Goal: Information Seeking & Learning: Understand process/instructions

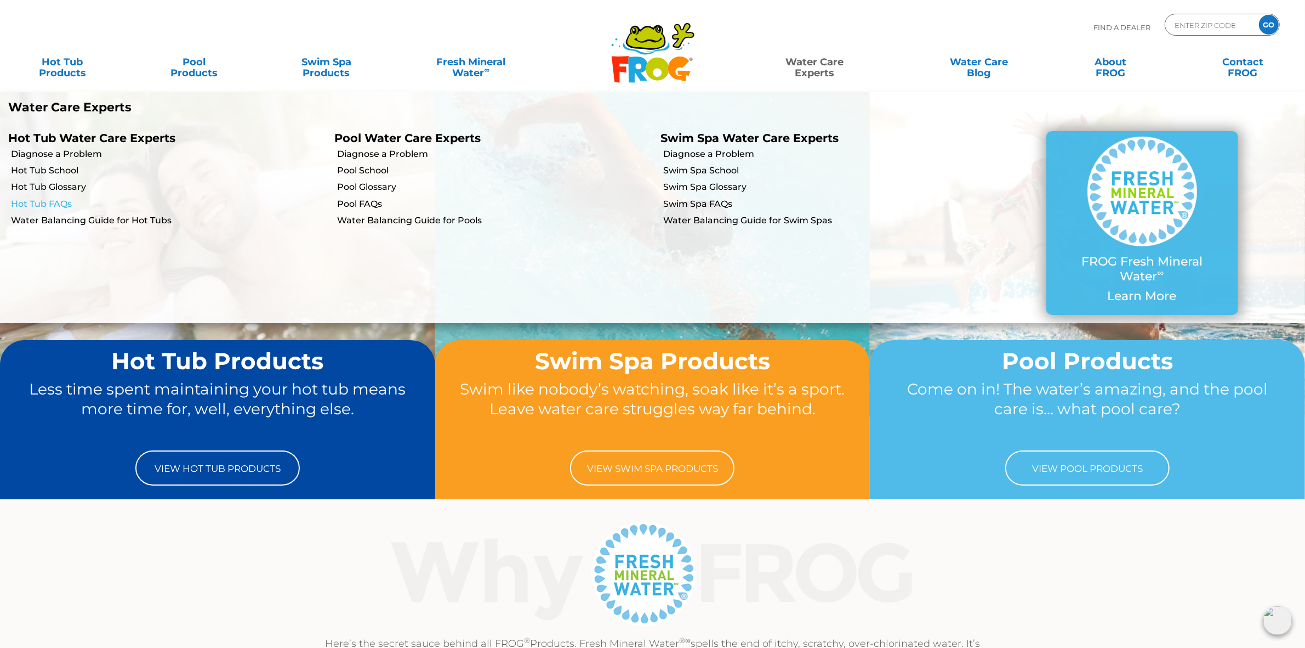
click at [61, 202] on link "Hot Tub FAQs" at bounding box center [168, 204] width 315 height 12
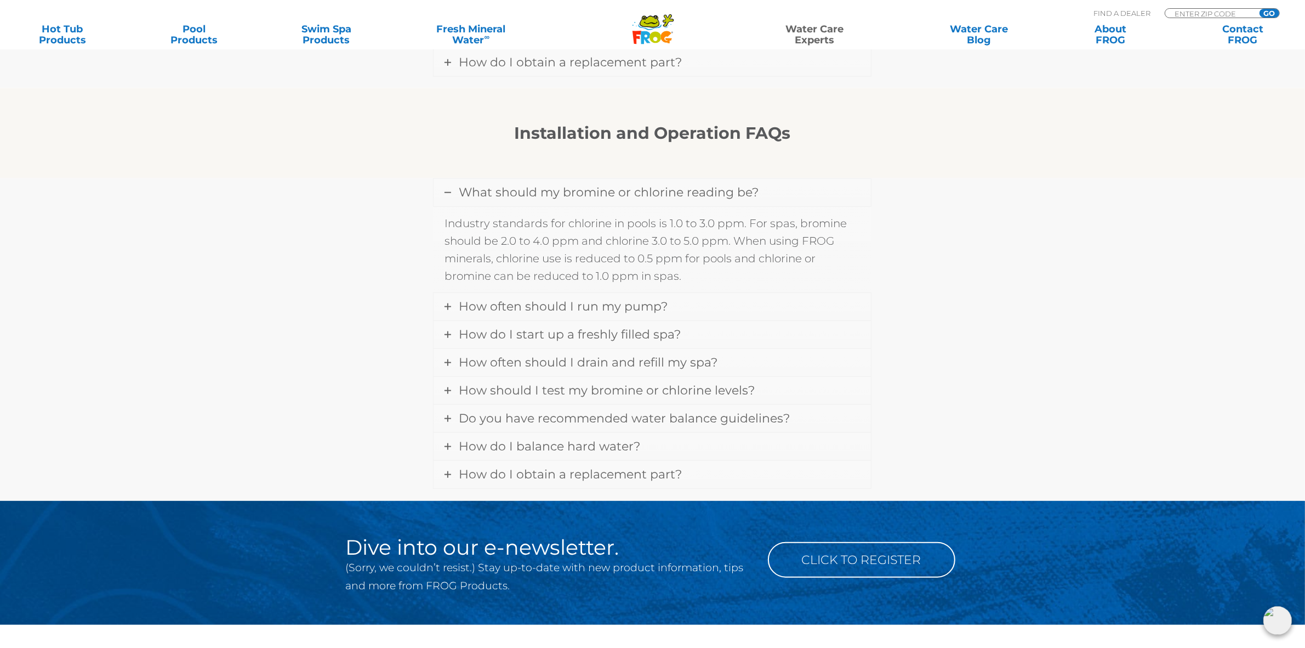
scroll to position [1302, 0]
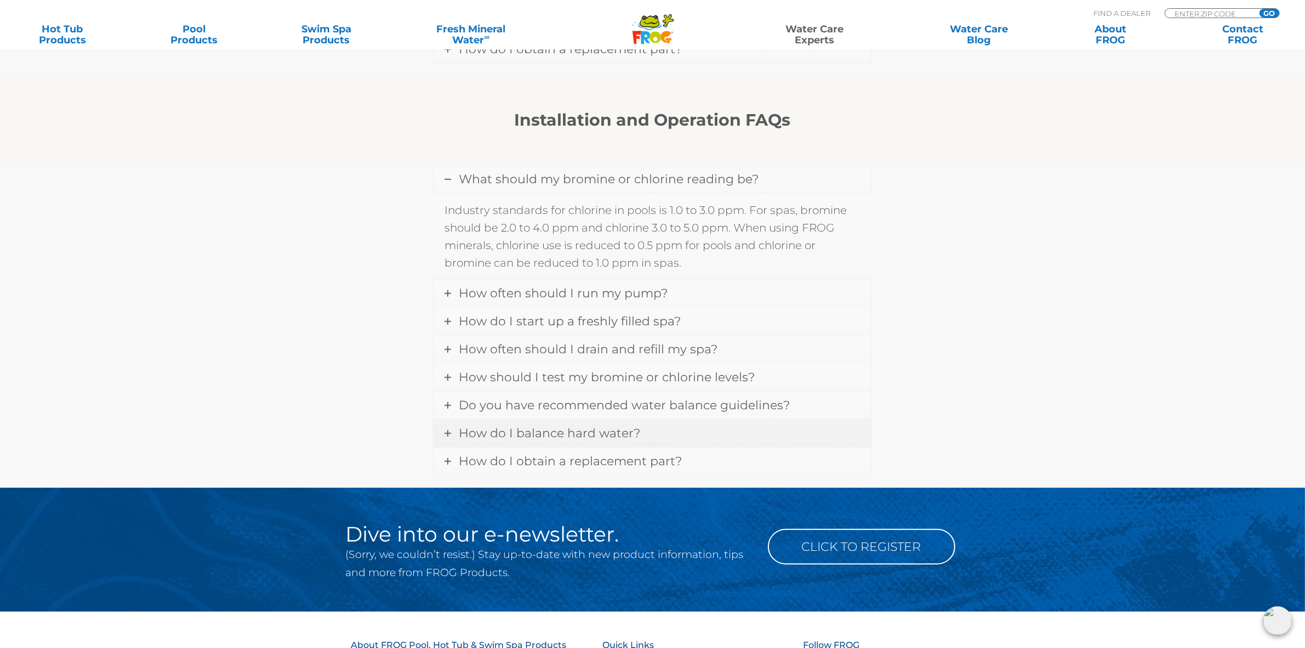
click at [617, 425] on span "How do I balance hard water?" at bounding box center [549, 432] width 181 height 15
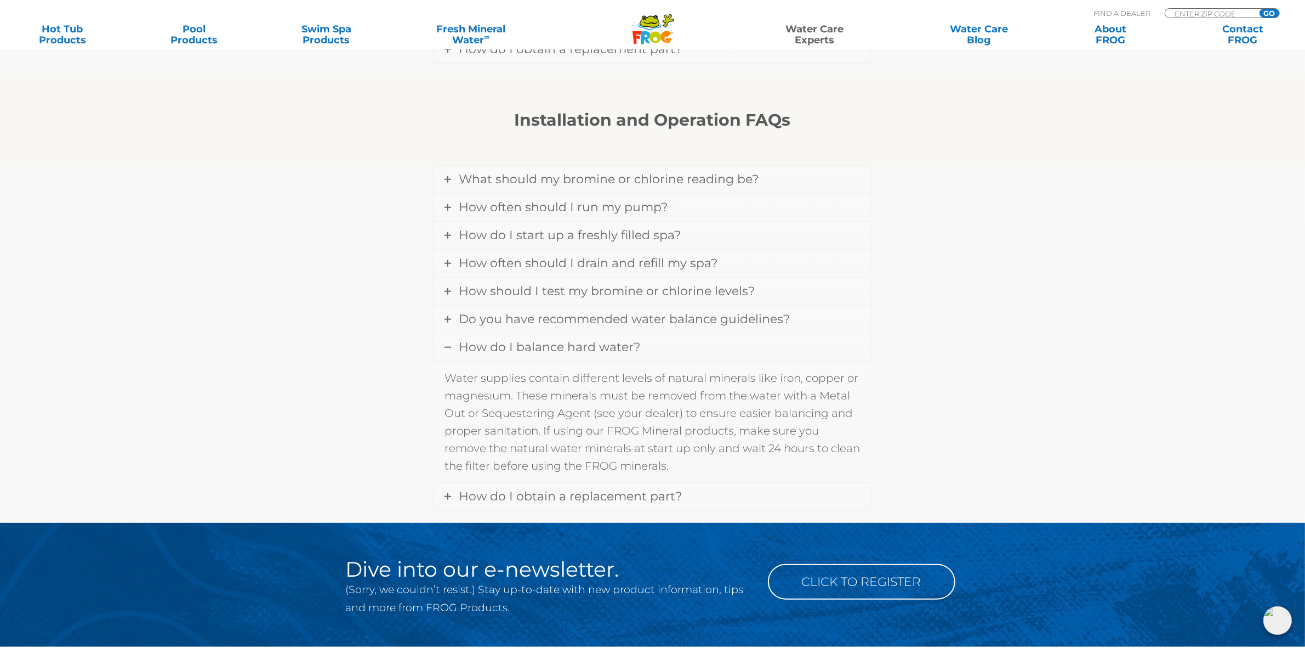
click at [602, 339] on span "How do I balance hard water?" at bounding box center [549, 346] width 181 height 15
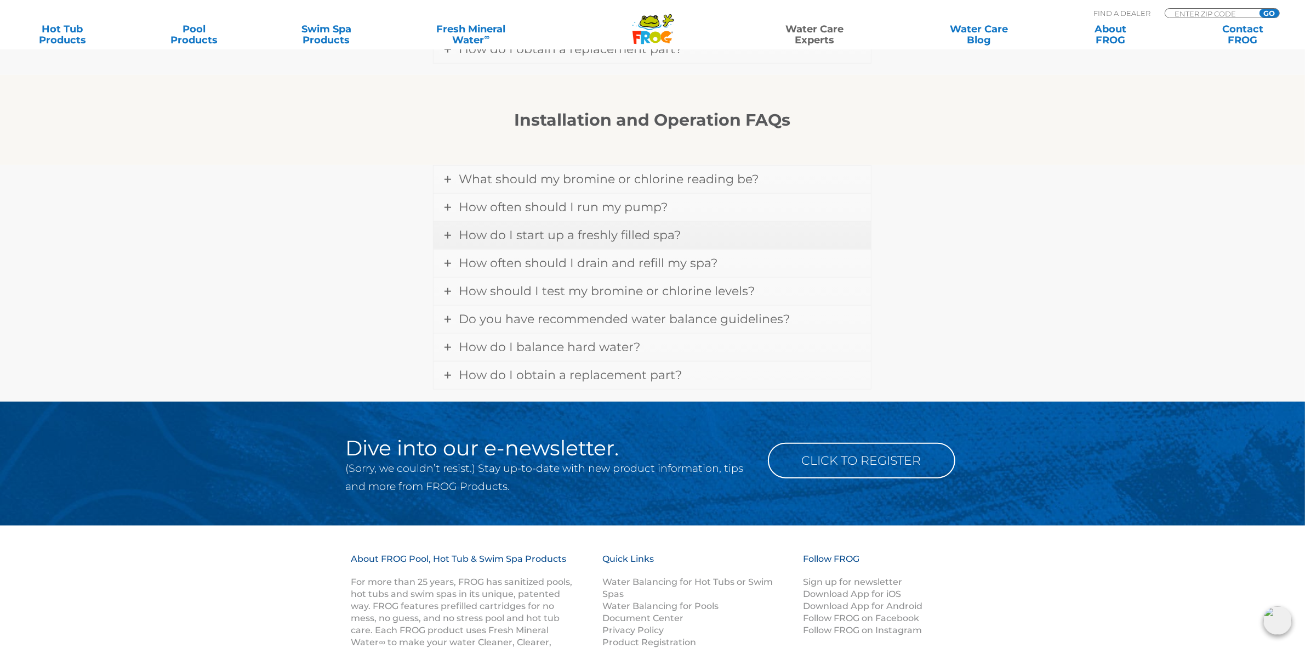
click at [595, 229] on span "How do I start up a freshly filled spa?" at bounding box center [570, 235] width 222 height 15
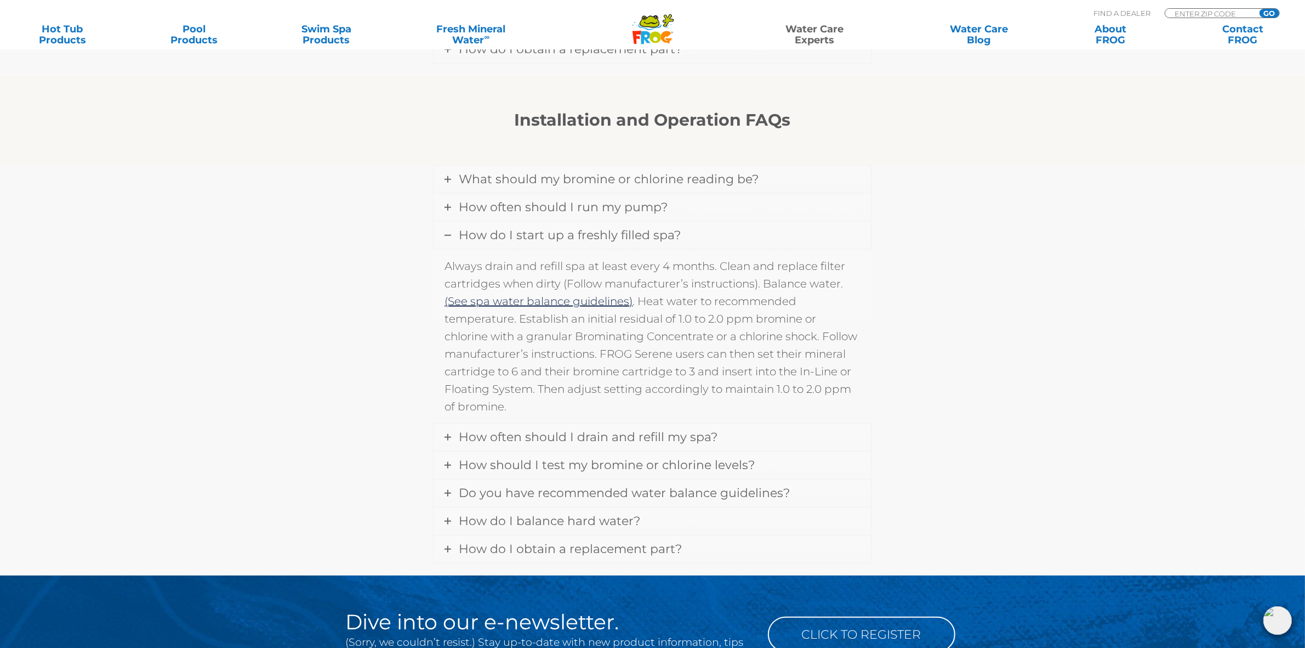
click at [595, 229] on span "How do I start up a freshly filled spa?" at bounding box center [570, 235] width 222 height 15
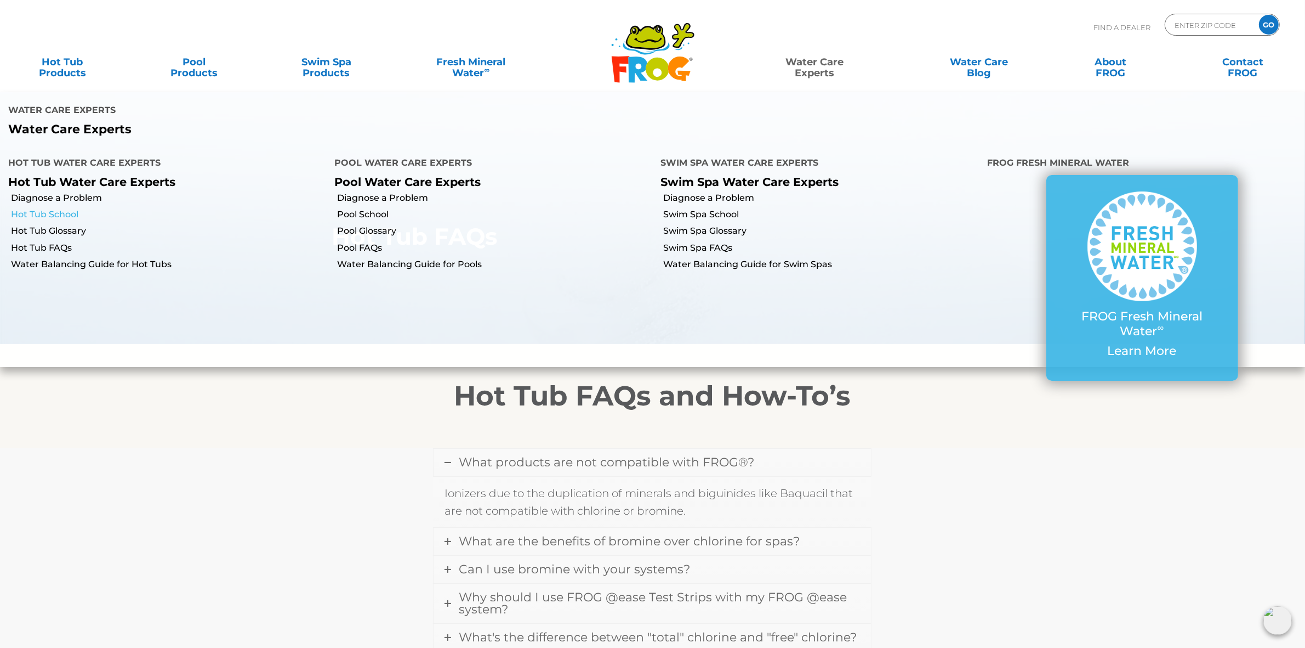
click at [61, 208] on link "Hot Tub School" at bounding box center [168, 214] width 315 height 12
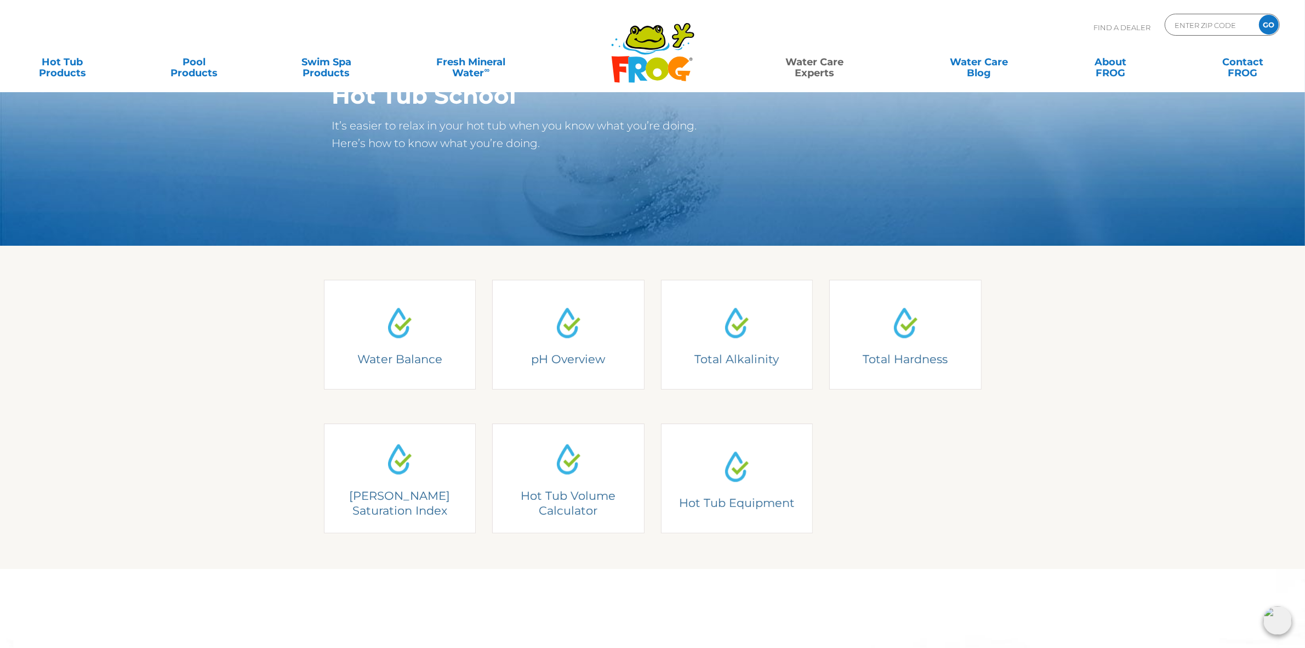
scroll to position [137, 0]
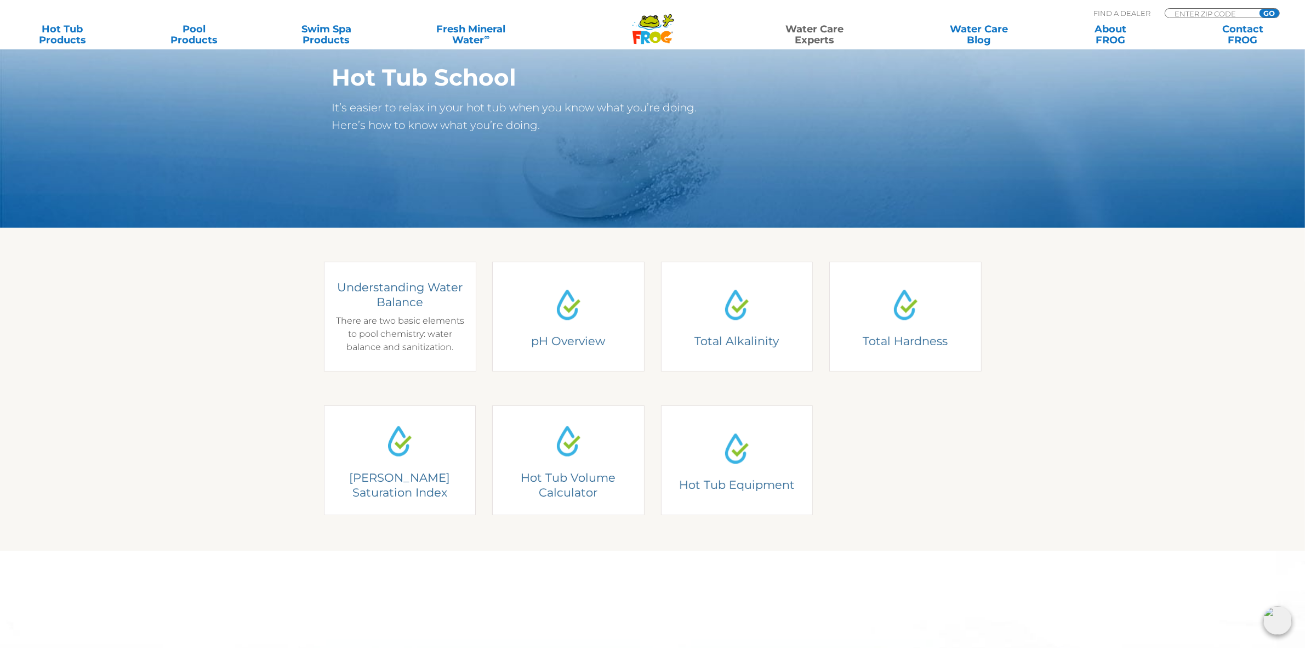
click at [400, 311] on div "Understanding Water Balance There are two basic elements to pool chemistry: wat…" at bounding box center [400, 317] width 136 height 74
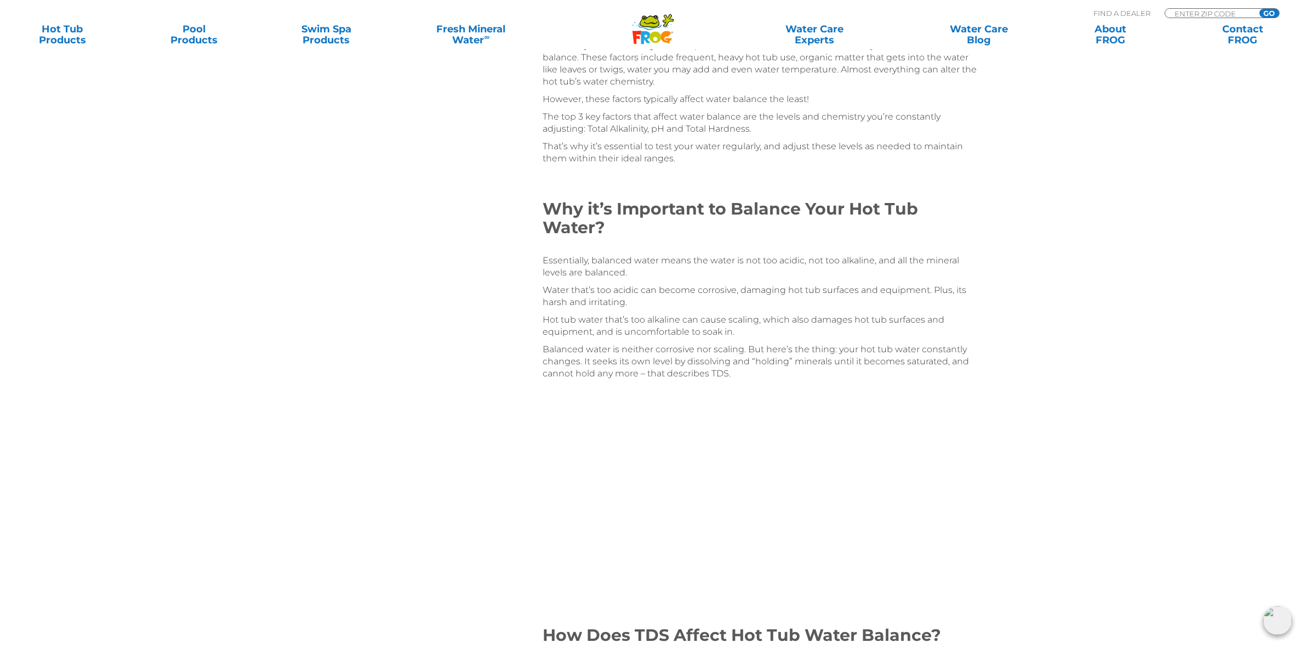
scroll to position [1028, 0]
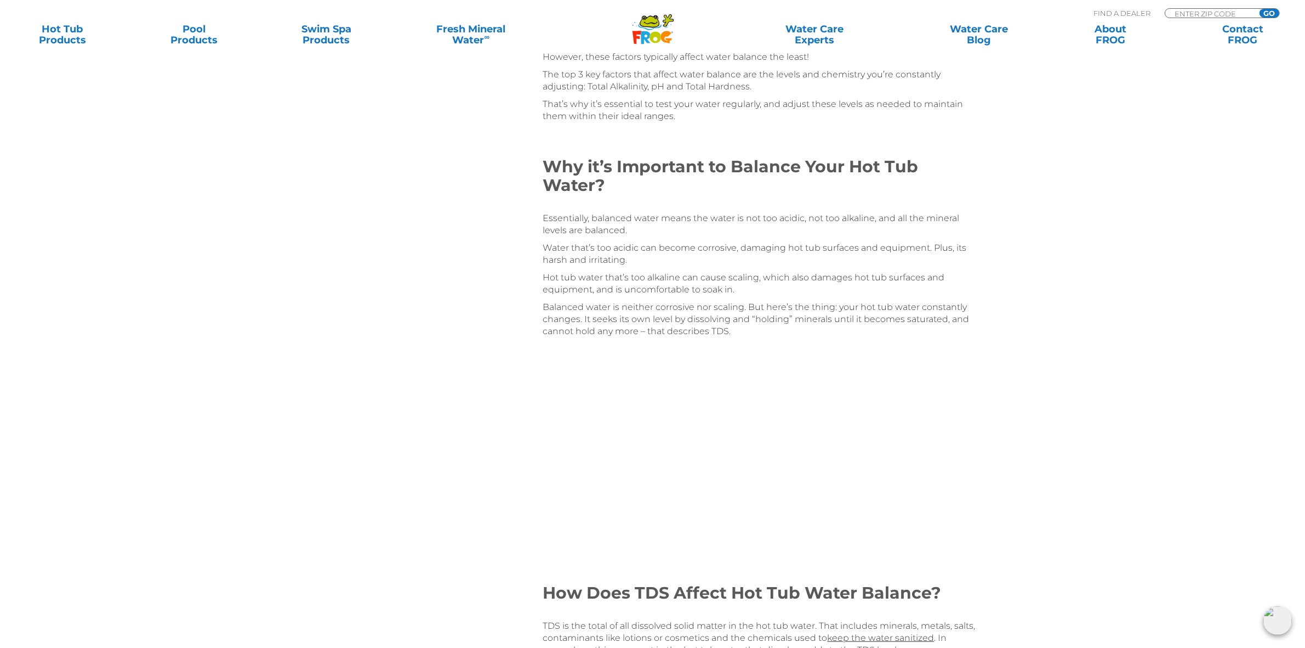
click at [1236, 359] on div "Understanding Hot Tub Water Balance Table of Contents Understanding Hot Tub Wat…" at bounding box center [652, 552] width 1305 height 3160
click at [1042, 445] on div "Understanding Hot Tub Water Balance Table of Contents Understanding Hot Tub Wat…" at bounding box center [652, 552] width 1305 height 3160
click at [1026, 439] on div "Understanding Hot Tub Water Balance Table of Contents Understanding Hot Tub Wat…" at bounding box center [652, 552] width 1305 height 3160
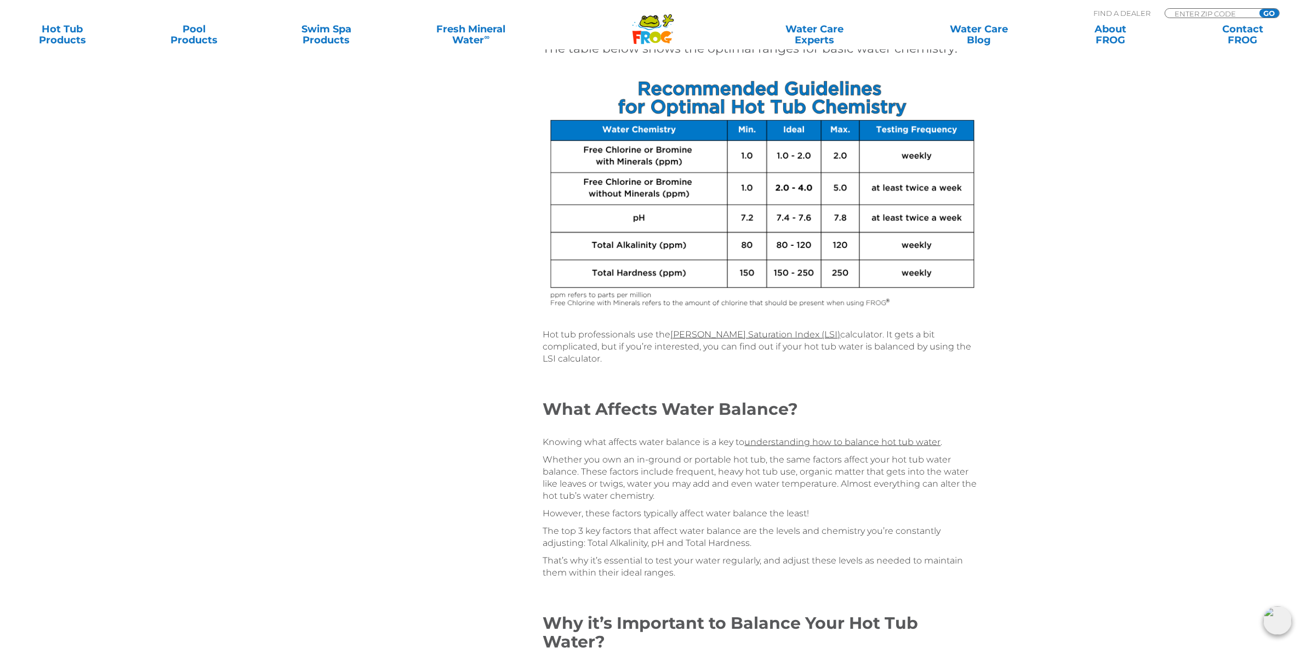
scroll to position [548, 0]
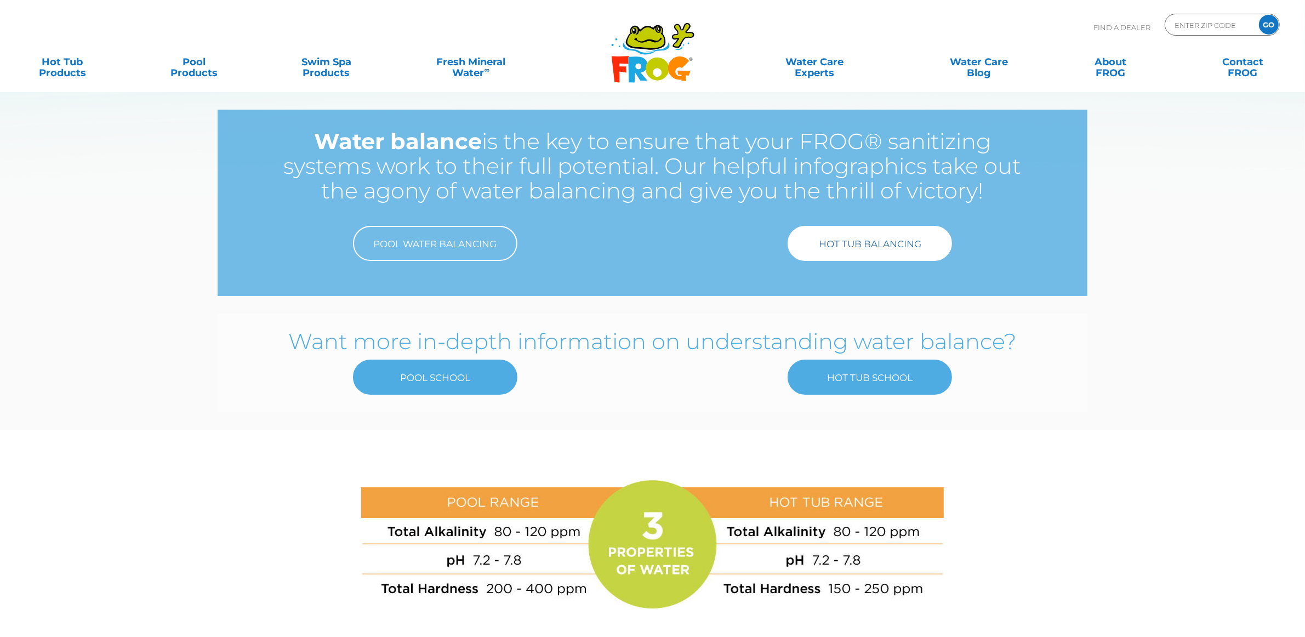
click at [890, 248] on link "Hot Tub Balancing" at bounding box center [870, 243] width 164 height 35
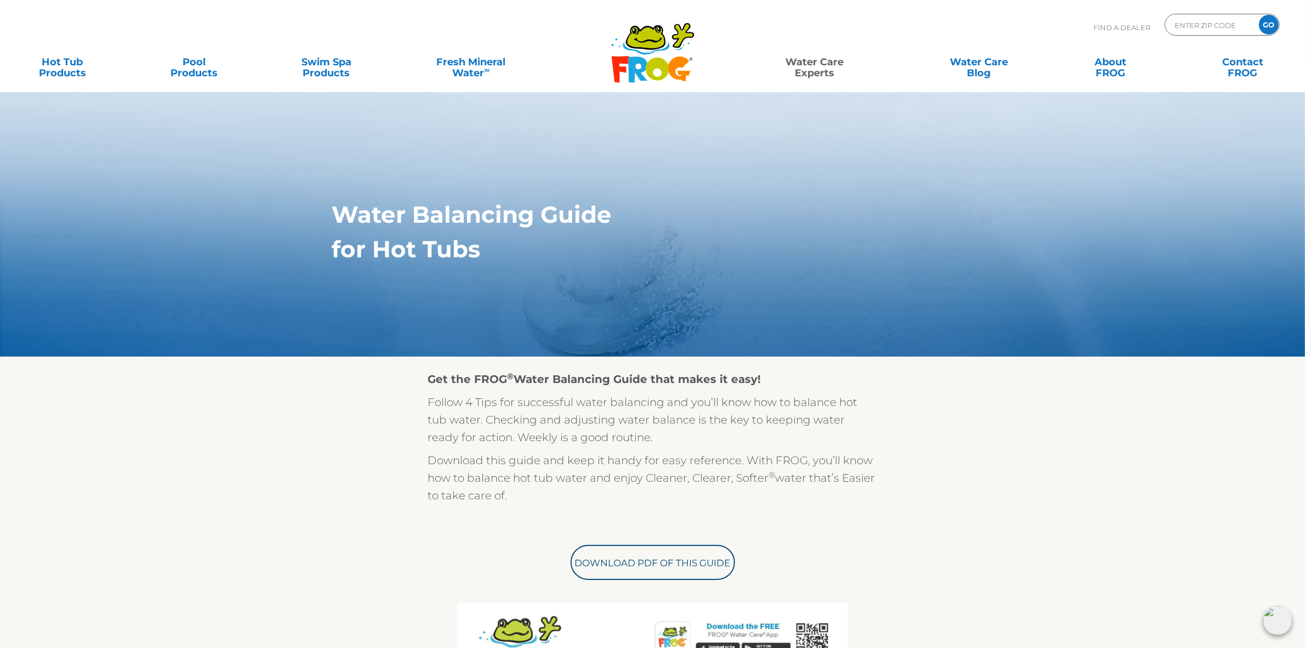
drag, startPoint x: 1043, startPoint y: 418, endPoint x: 1037, endPoint y: 425, distance: 9.3
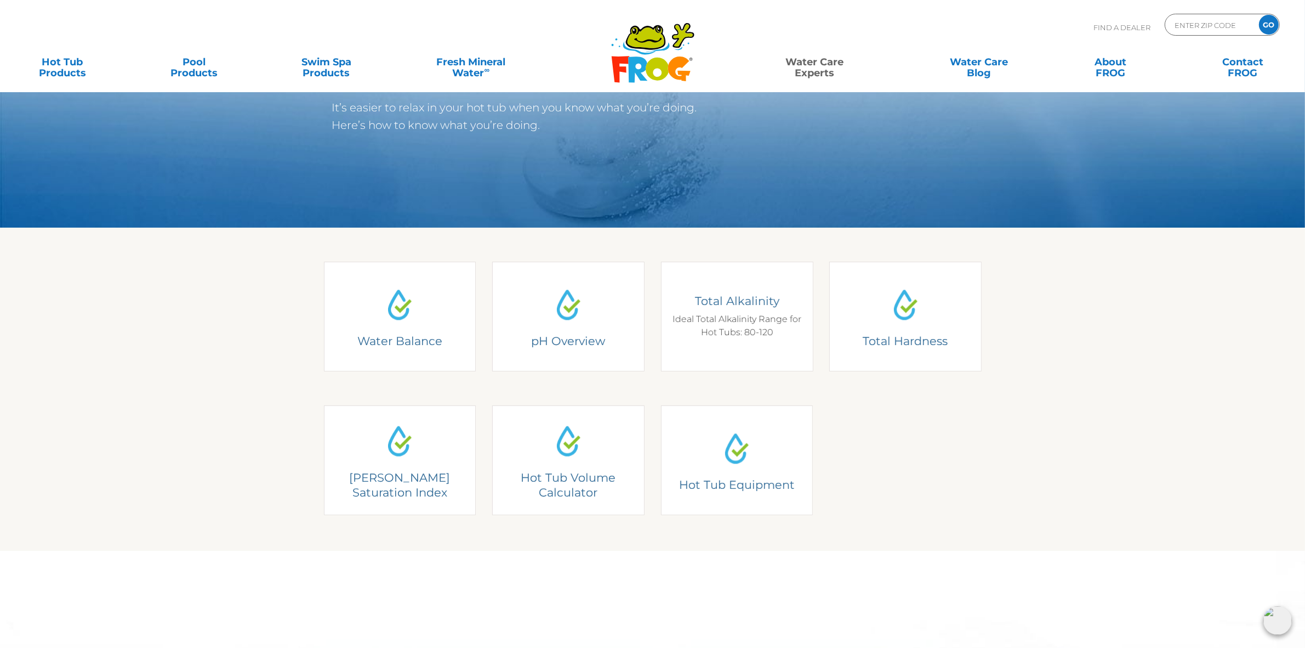
click at [717, 299] on h4 "Total Alkalinity" at bounding box center [737, 300] width 136 height 15
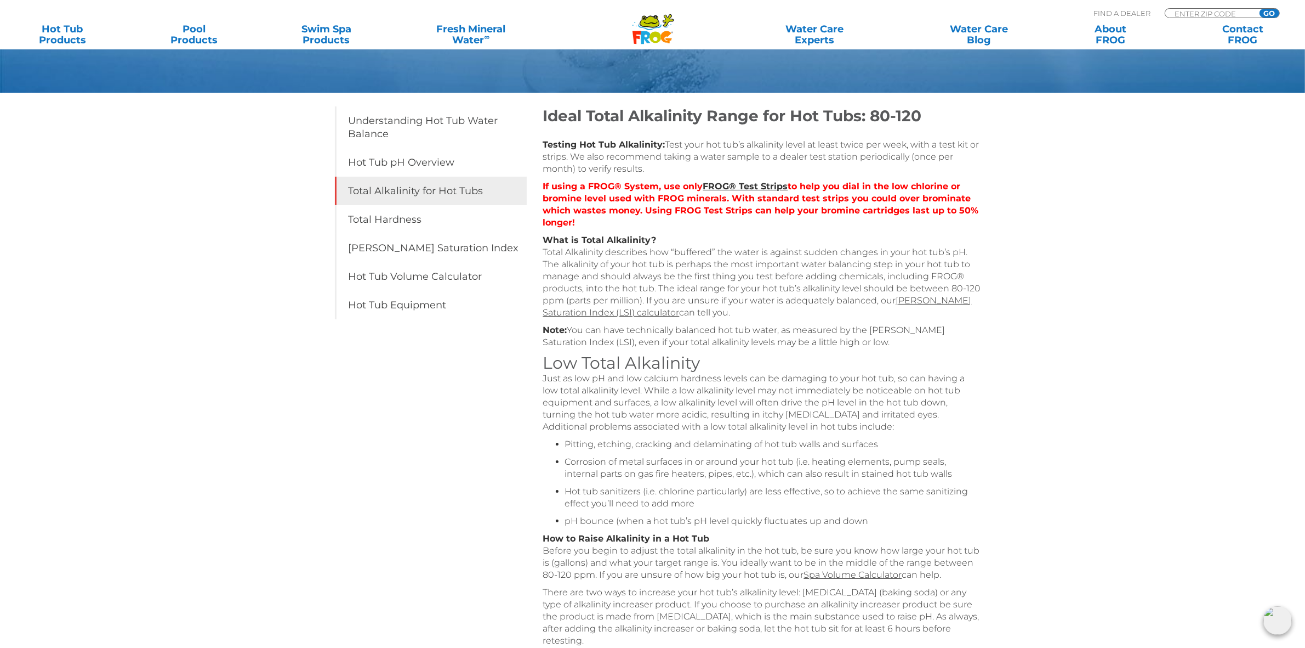
scroll to position [137, 0]
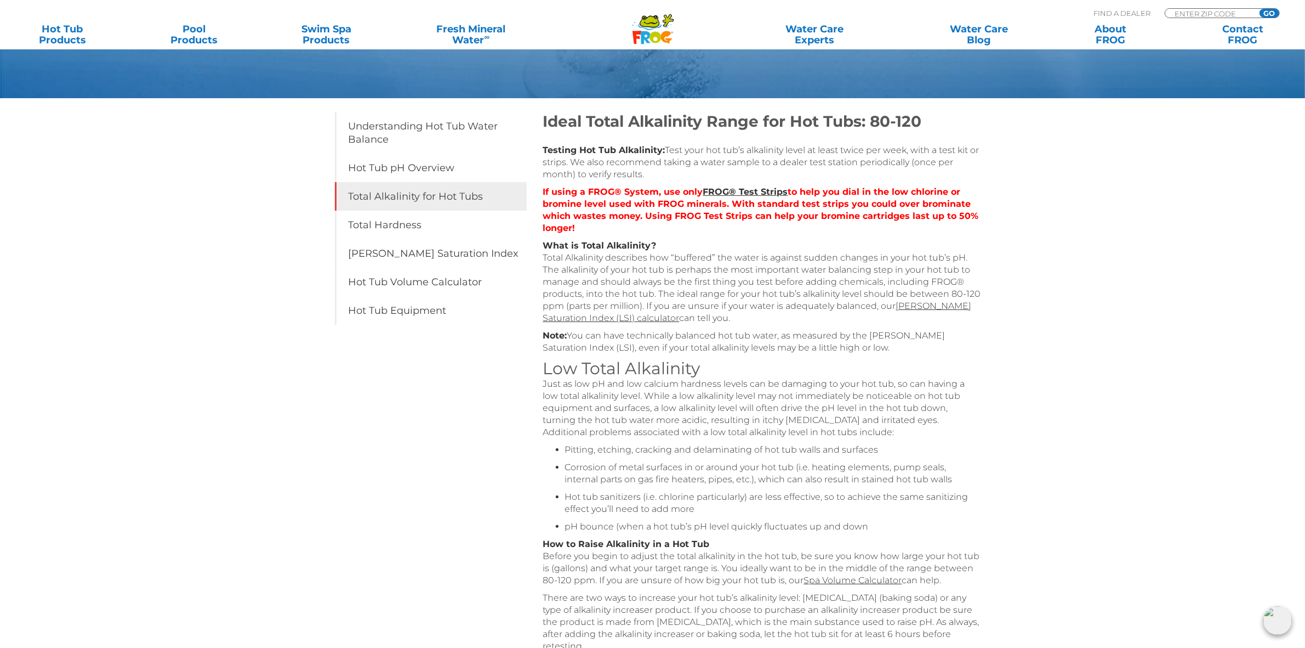
click at [543, 148] on strong "Testing Hot Tub Alkalinity:" at bounding box center [604, 150] width 122 height 10
click at [544, 122] on h2 "Ideal Total Alkalinity Range for Hot Tubs: 80-120" at bounding box center [762, 121] width 439 height 19
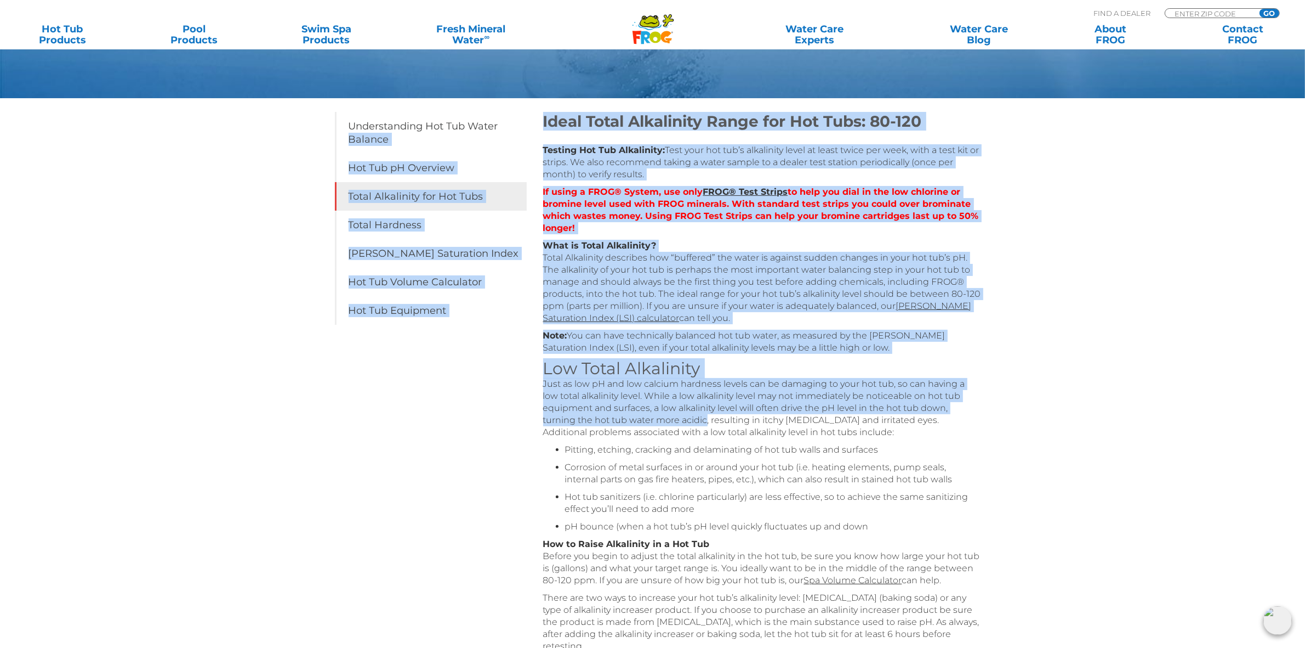
drag, startPoint x: 542, startPoint y: 120, endPoint x: 707, endPoint y: 415, distance: 338.7
click at [707, 415] on div "Table of Contents Understanding Hot Tub Water Balance Hot Tub pH Overview Total…" at bounding box center [653, 653] width 658 height 1110
click at [707, 415] on p "Just as low pH and low calcium hardness levels can be damaging to your hot tub,…" at bounding box center [762, 408] width 439 height 60
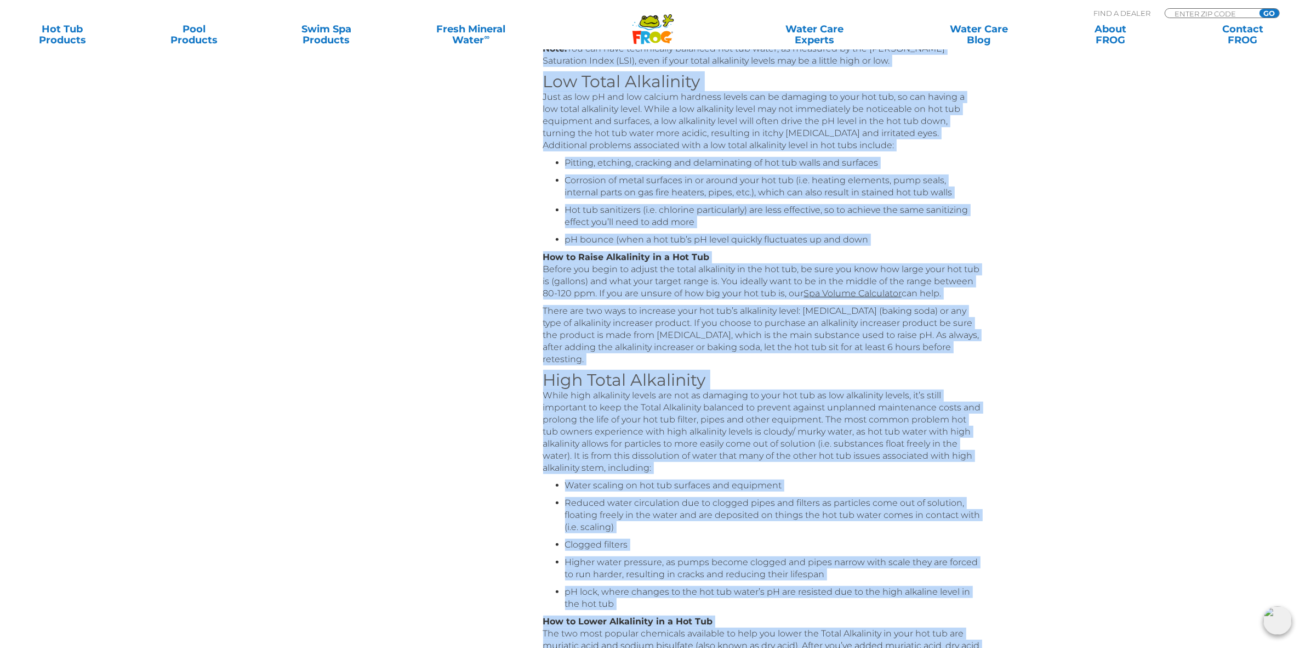
scroll to position [706, 0]
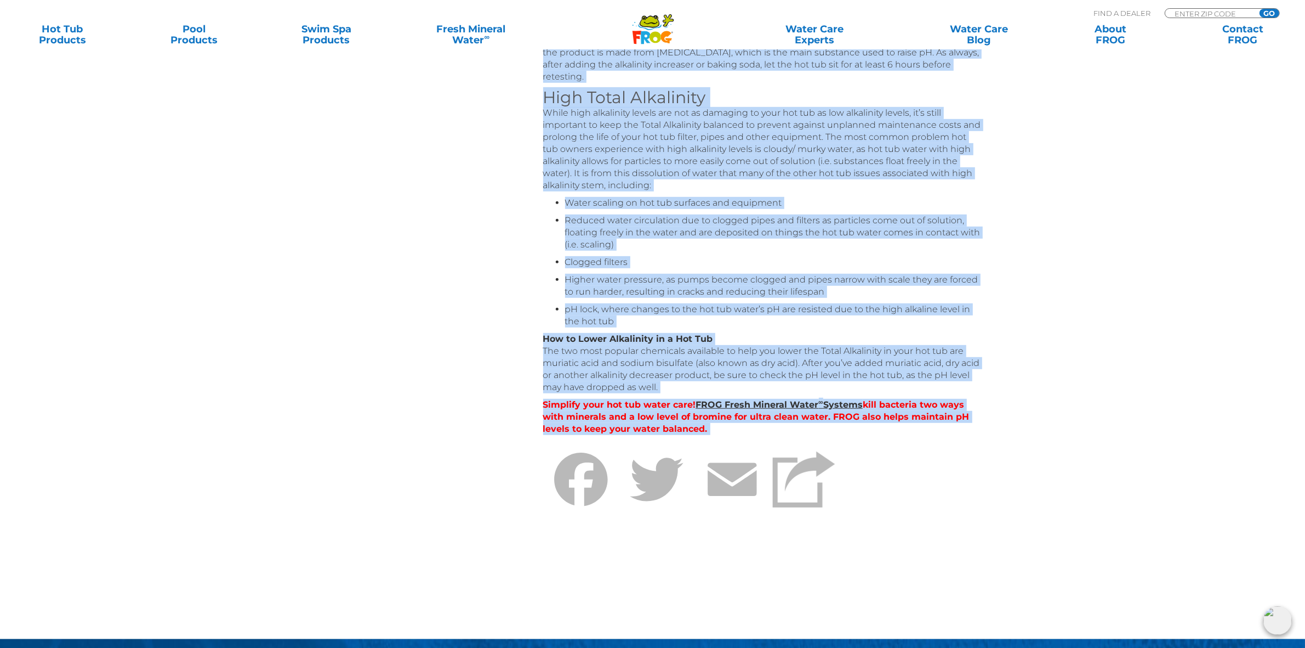
drag, startPoint x: 542, startPoint y: 117, endPoint x: 723, endPoint y: 383, distance: 321.6
click at [723, 383] on div "Table of Contents Understanding Hot Tub Water Balance Hot Tub pH Overview Total…" at bounding box center [653, 84] width 658 height 1110
copy div "Balance Hot Tub pH Overview Total Alkalinity for Hot Tubs Total Hardness Langel…"
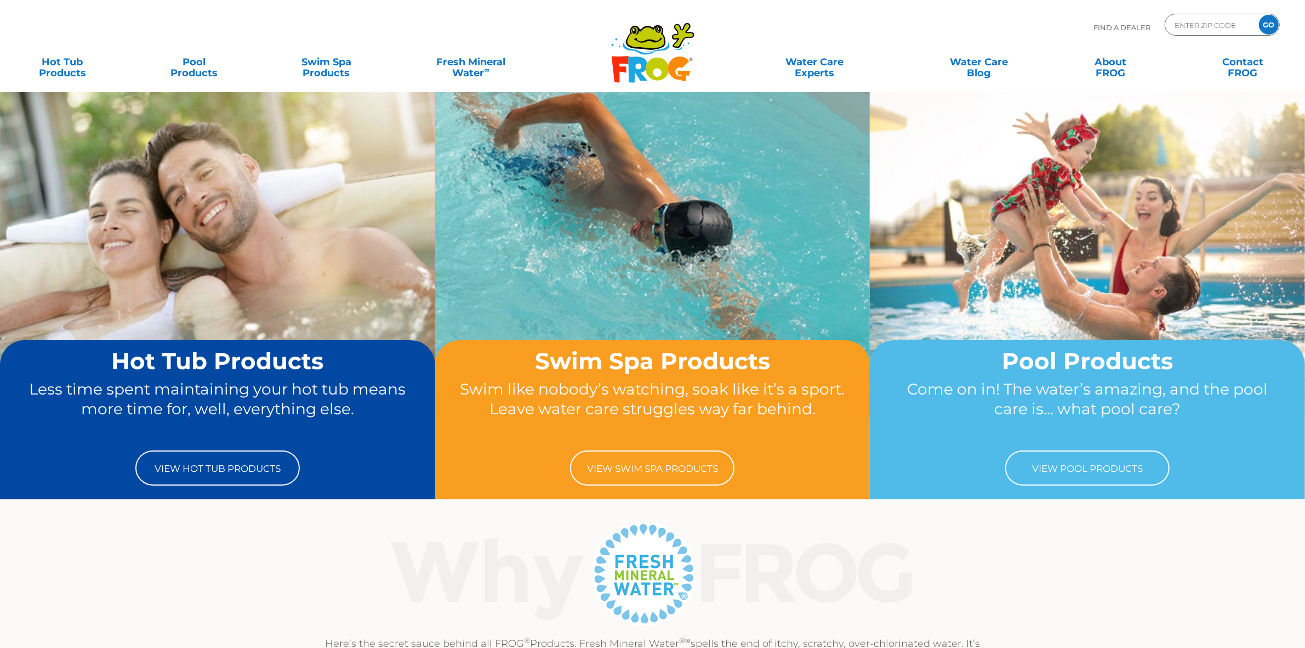
click at [1089, 543] on div "Here’s the secret sauce behind all FROG ® Products. Fresh Mineral Water ®∞ spel…" at bounding box center [652, 595] width 1305 height 155
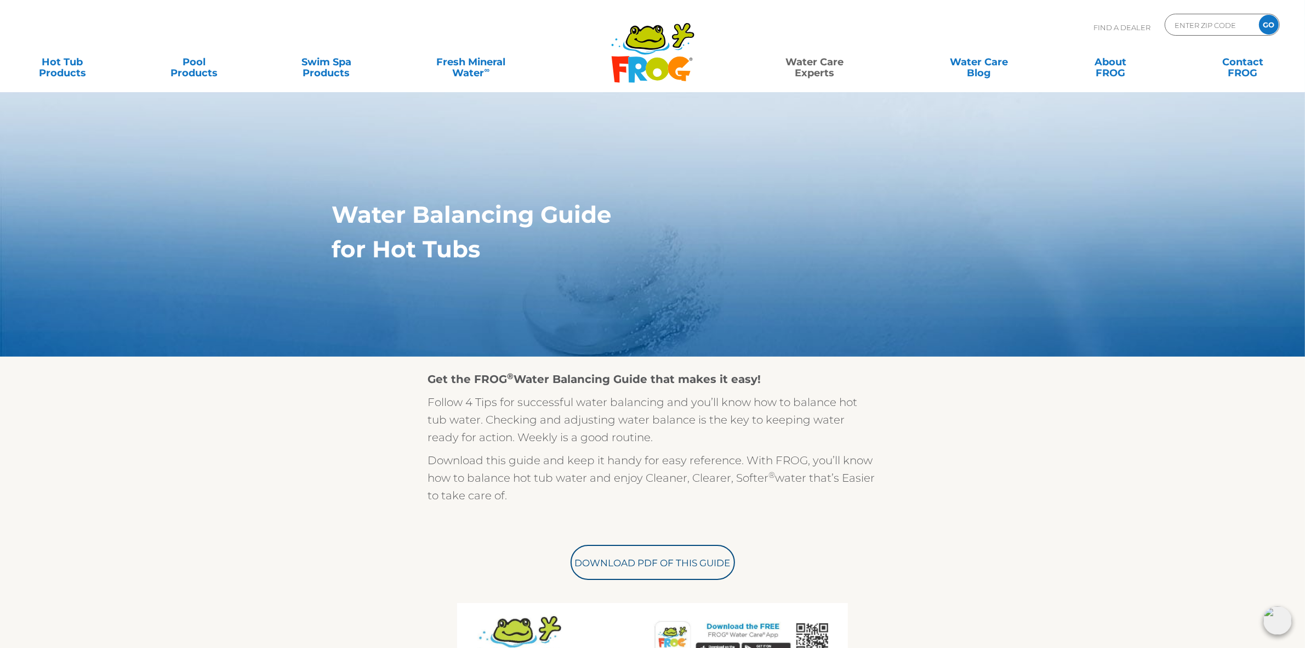
click at [646, 42] on icon at bounding box center [645, 37] width 37 height 22
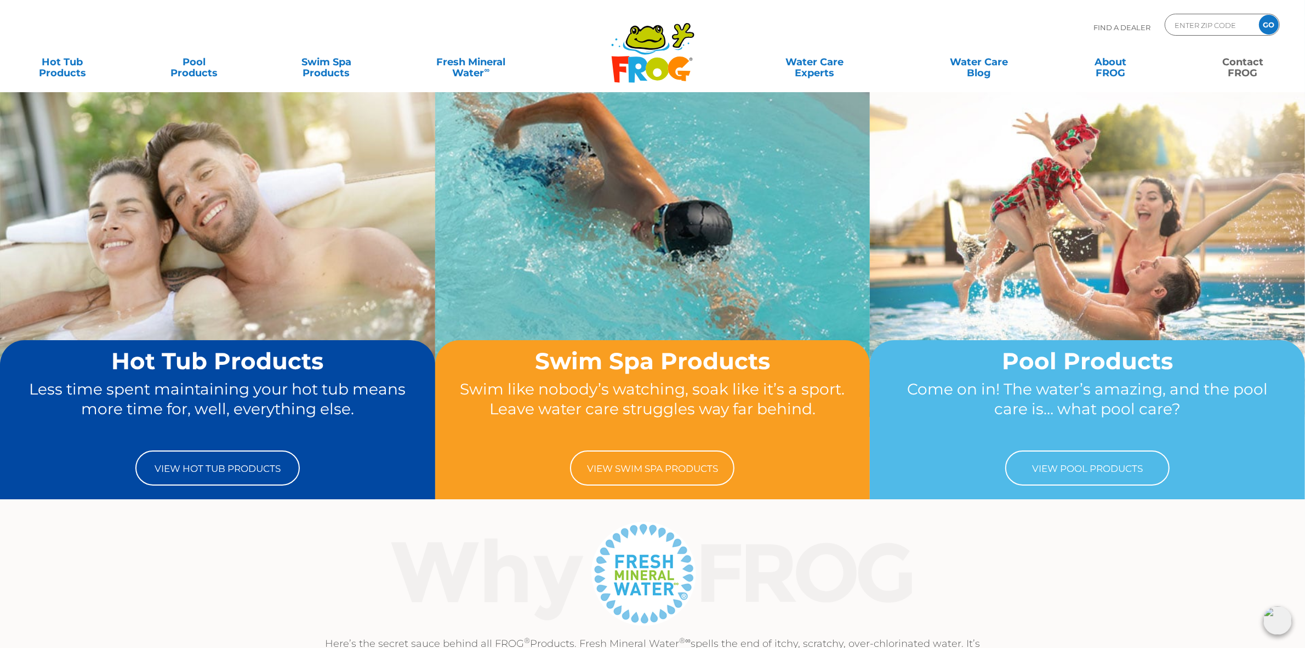
click at [1245, 59] on link "Contact FROG" at bounding box center [1243, 62] width 103 height 22
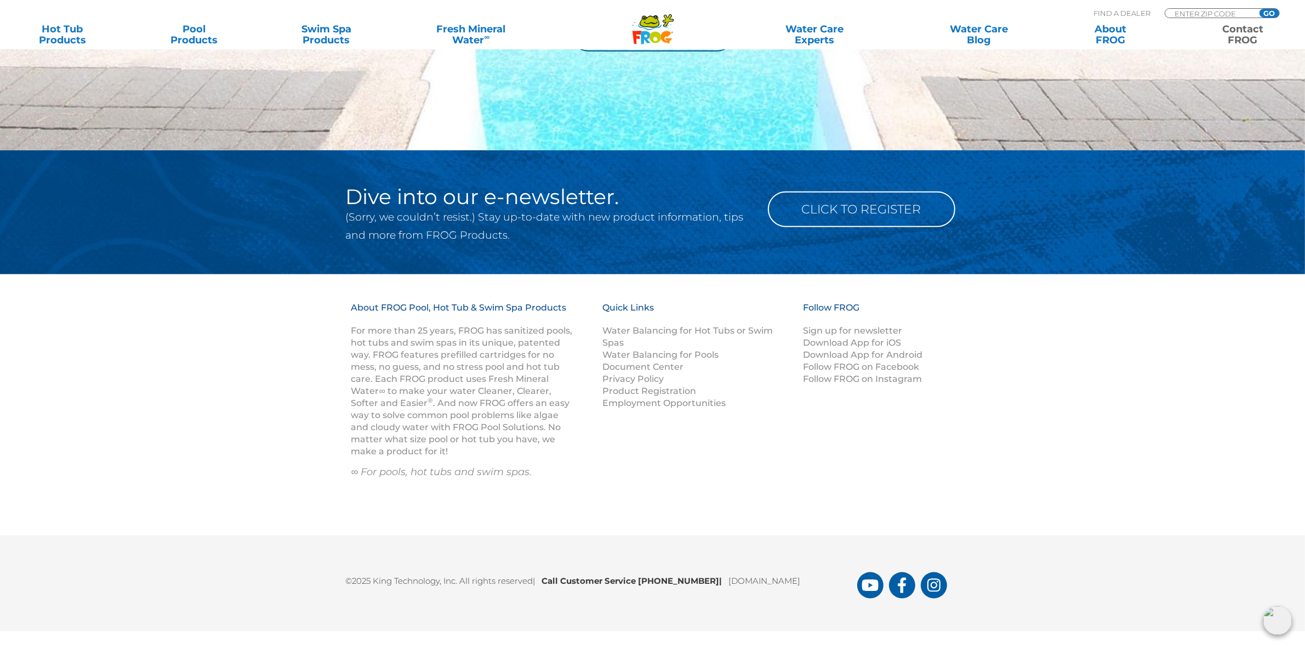
scroll to position [1544, 0]
click at [1072, 401] on div "About FROG Pool, Hot Tub & Swim Spa Products For more than 25 years, FROG has s…" at bounding box center [652, 404] width 1305 height 261
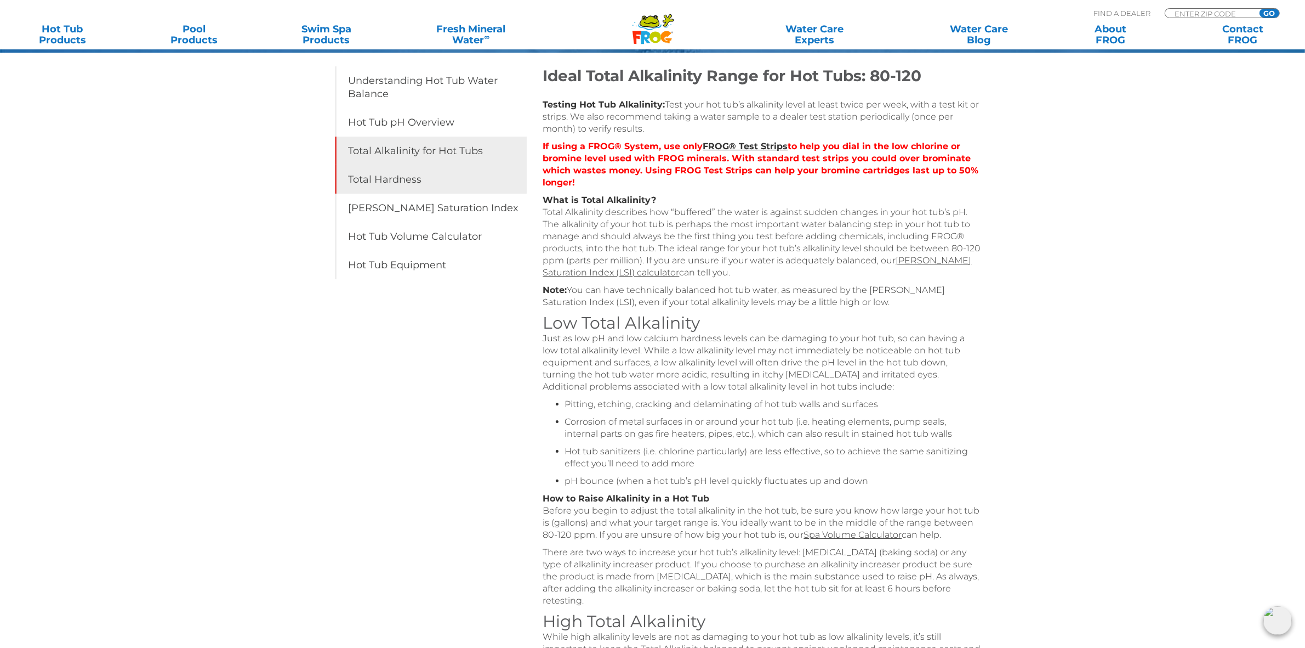
scroll to position [158, 0]
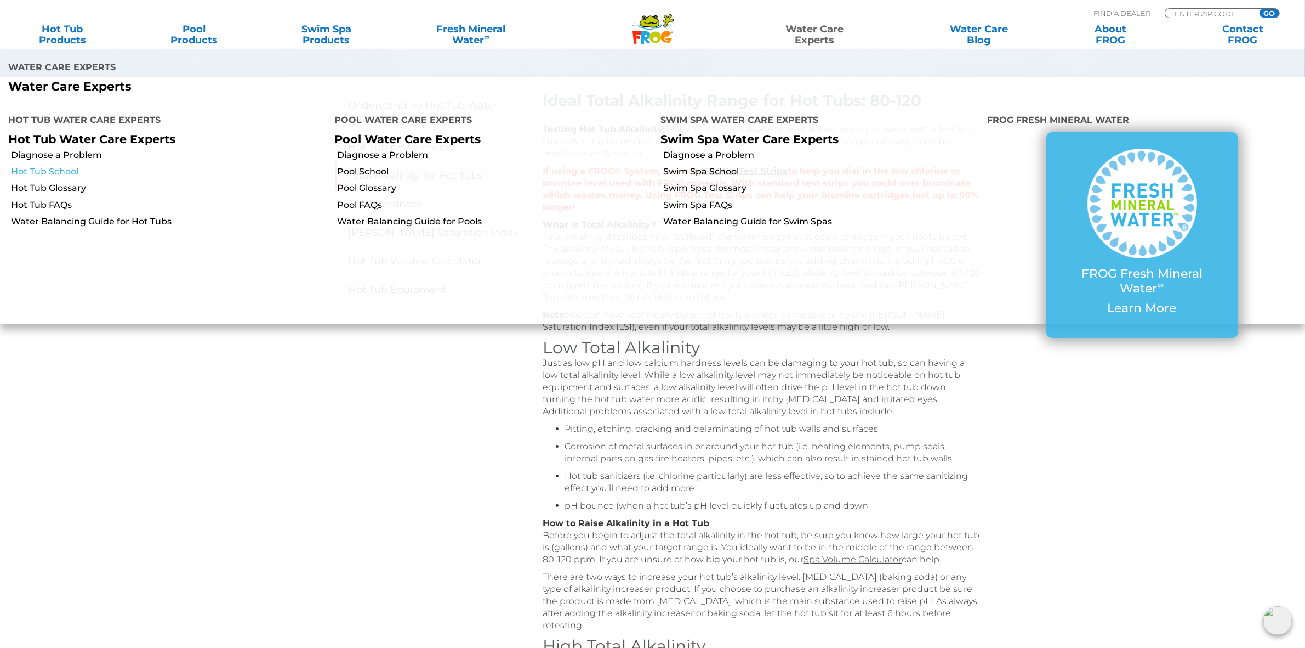
click at [59, 166] on link "Hot Tub School" at bounding box center [168, 172] width 315 height 12
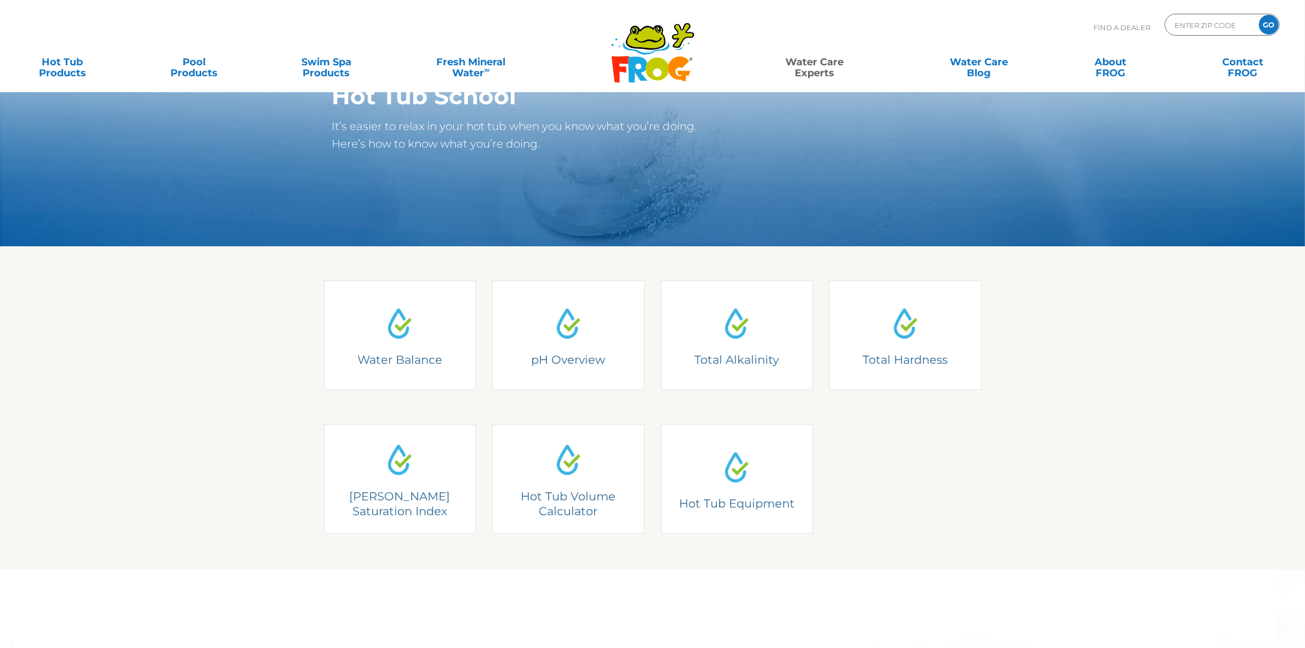
scroll to position [137, 0]
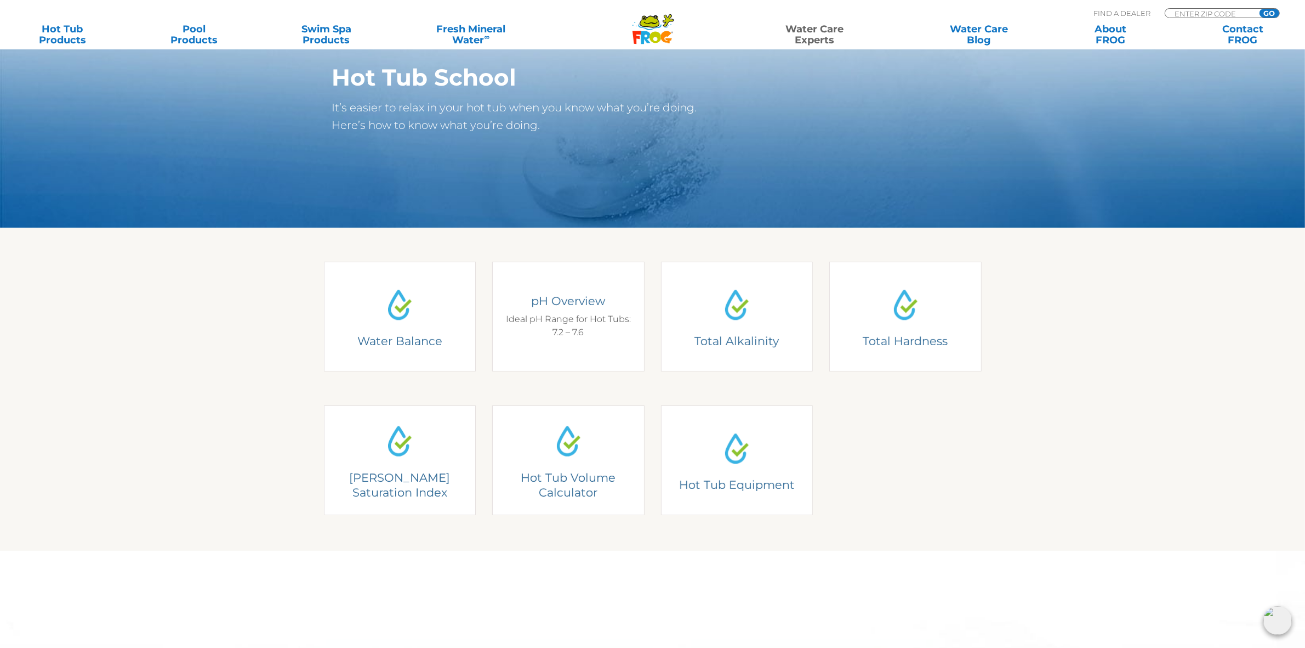
click at [576, 306] on h4 "pH Overview" at bounding box center [569, 300] width 136 height 15
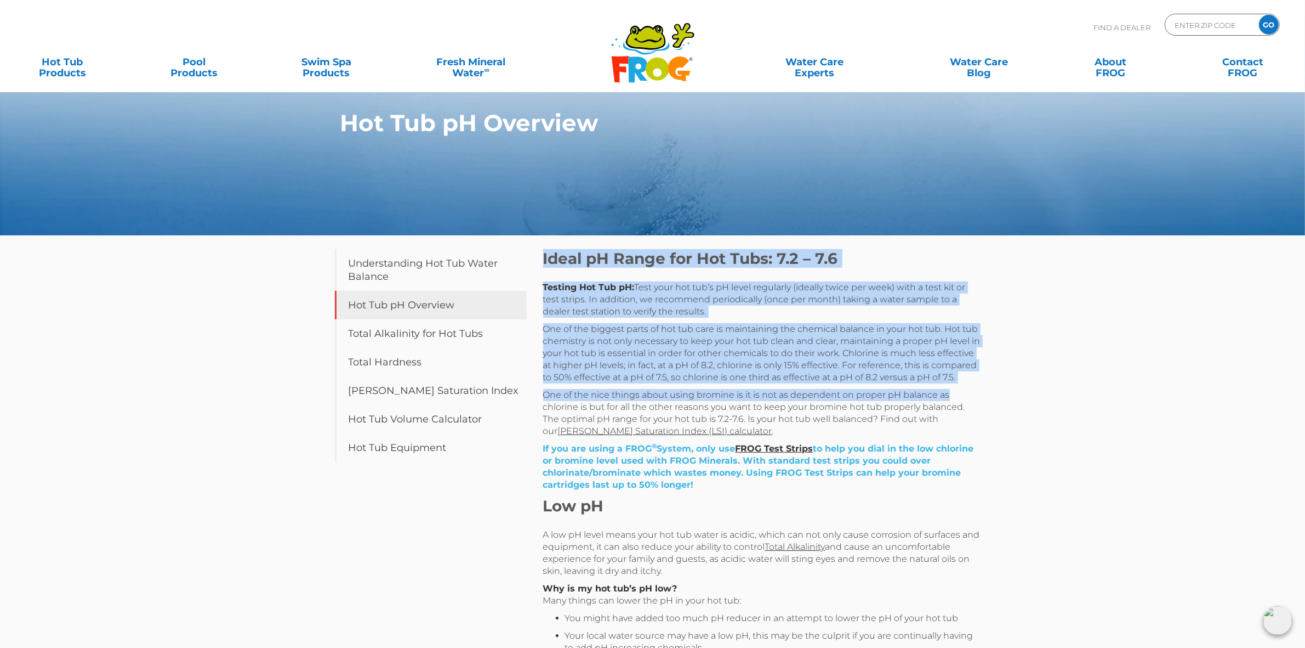
drag, startPoint x: 543, startPoint y: 257, endPoint x: 1183, endPoint y: 387, distance: 652.4
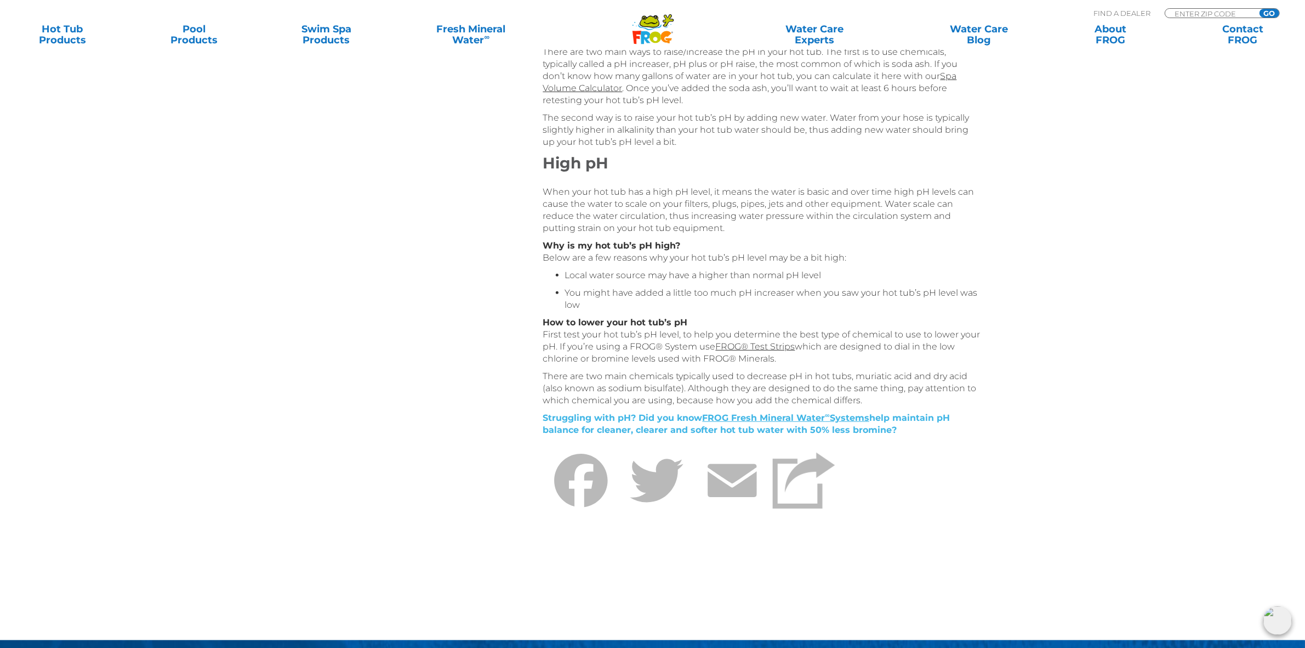
scroll to position [754, 0]
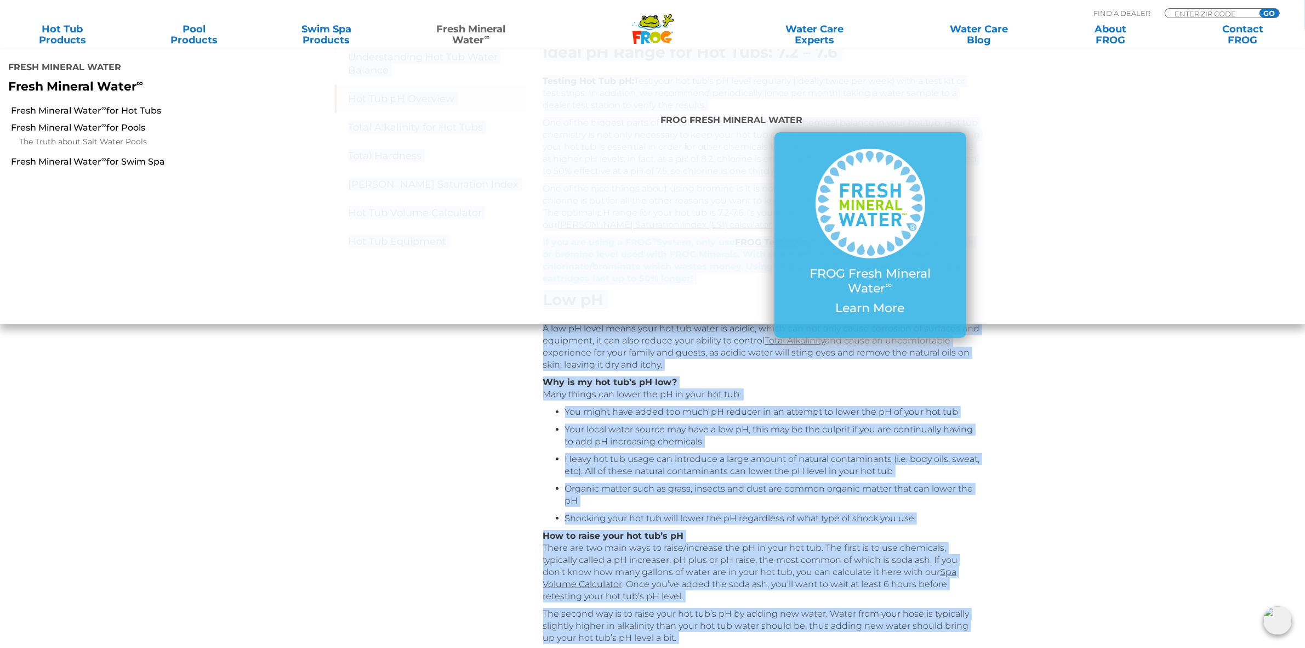
scroll to position [0, 0]
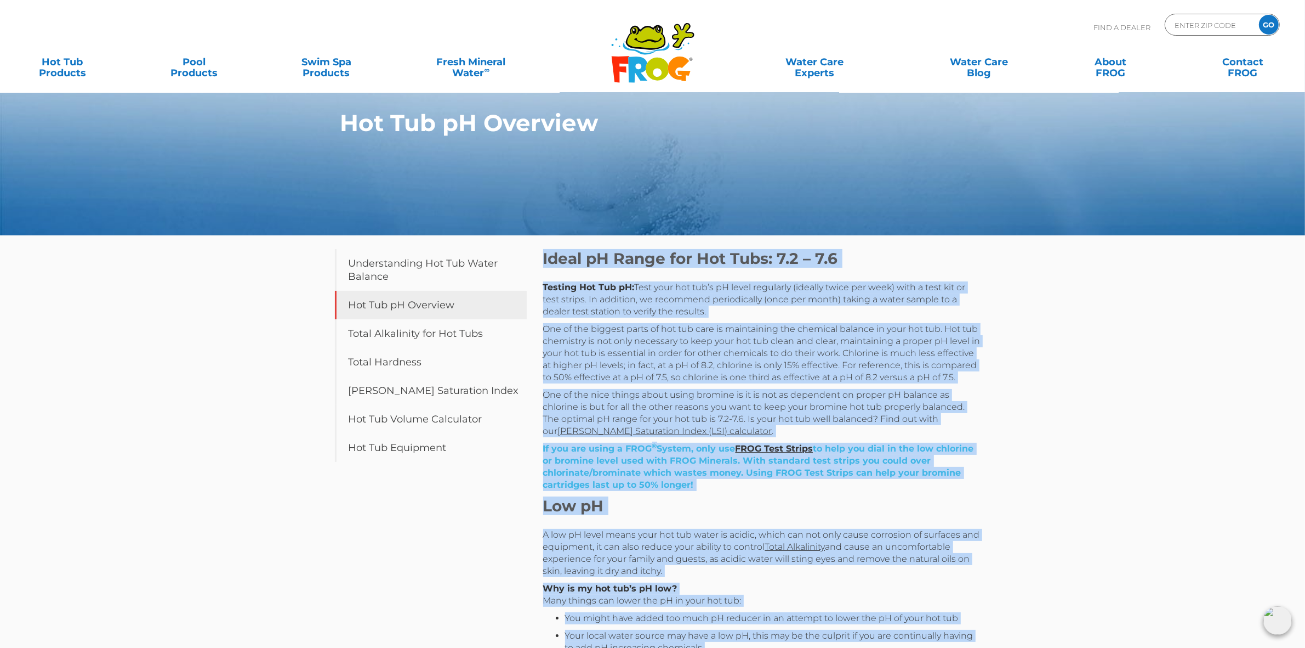
drag, startPoint x: 873, startPoint y: 344, endPoint x: 544, endPoint y: 256, distance: 340.1
copy div "Ideal pH Range for Hot Tubs: 7.2 – 7.6 Testing Hot Tub pH: Test your hot tub’s …"
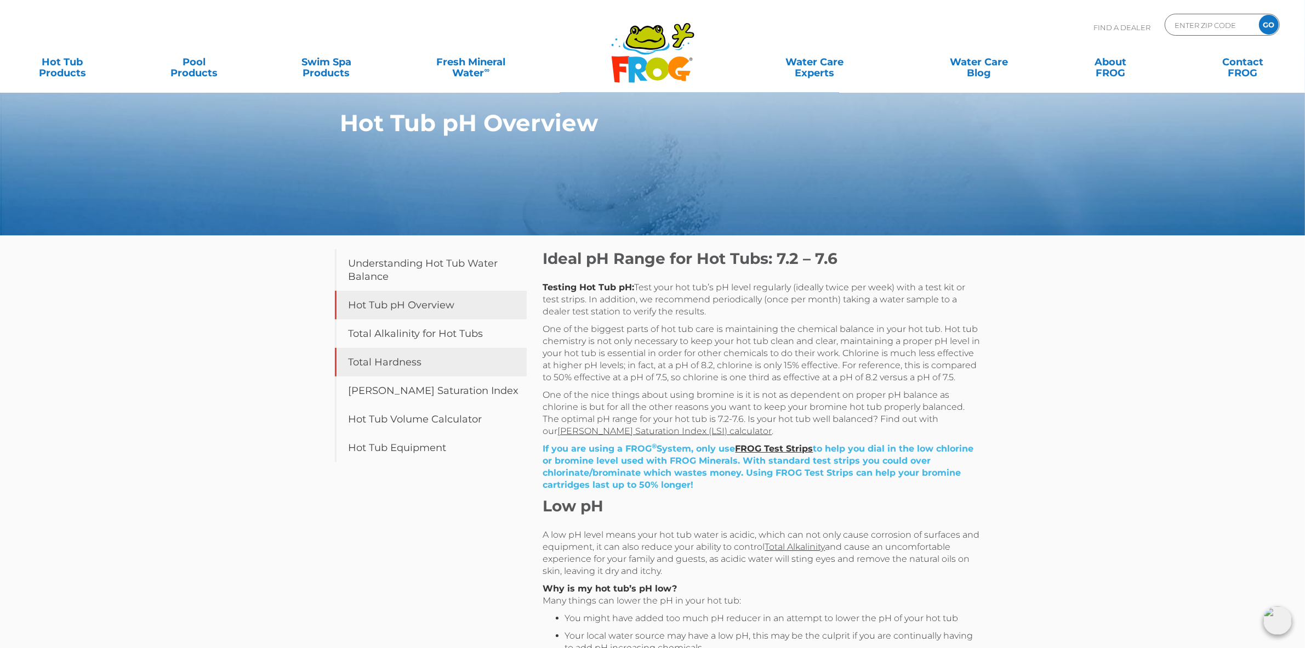
click at [418, 358] on link "Total Hardness" at bounding box center [431, 362] width 192 height 29
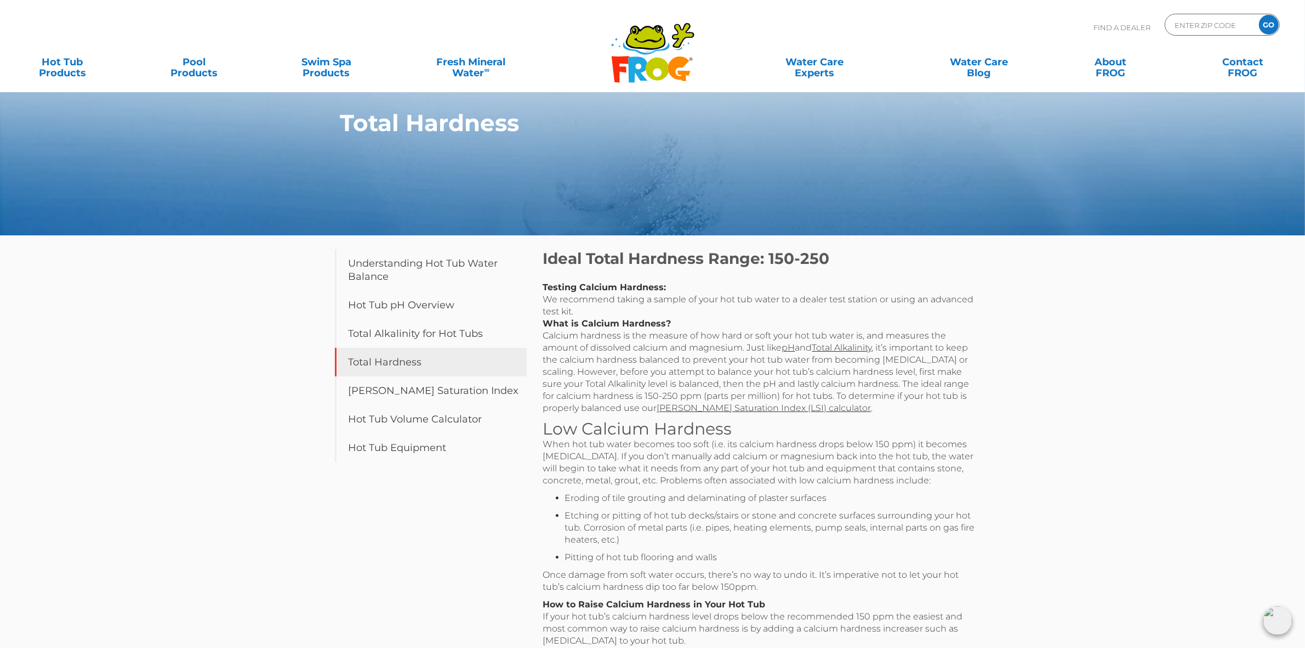
click at [1110, 486] on div "Total Hardness Table of Contents Understanding Hot Tub Water Balance Hot Tub pH…" at bounding box center [652, 503] width 1305 height 1006
drag, startPoint x: 848, startPoint y: 428, endPoint x: 543, endPoint y: 260, distance: 347.7
click at [543, 260] on div "Ideal Total Hardness Range: 150-250 Testing Calcium Hardness: We recommend taki…" at bounding box center [762, 582] width 439 height 666
copy div "Lorem Ipsum Dolorsit Ametc: 205-957 Adipisc Elitsed Doeiusmo: Te incididun utla…"
drag, startPoint x: 1089, startPoint y: 368, endPoint x: 1084, endPoint y: 363, distance: 7.0
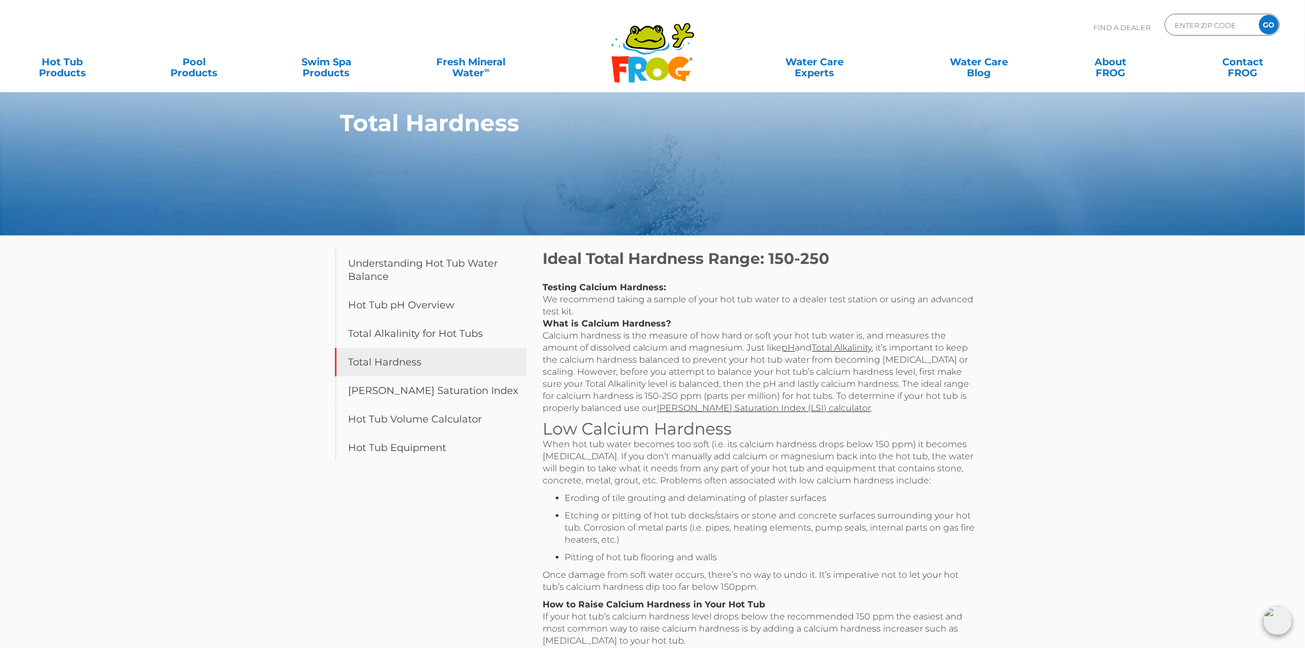
click at [1087, 366] on div "Total Hardness Table of Contents Understanding Hot Tub Water Balance Hot Tub pH…" at bounding box center [652, 503] width 1305 height 1006
click at [1275, 20] on input "GO" at bounding box center [1269, 25] width 20 height 20
type input "ENTER ZIP CODE"
click at [1273, 22] on input "GO" at bounding box center [1269, 25] width 20 height 20
type input "ENTER ZIP CODE"
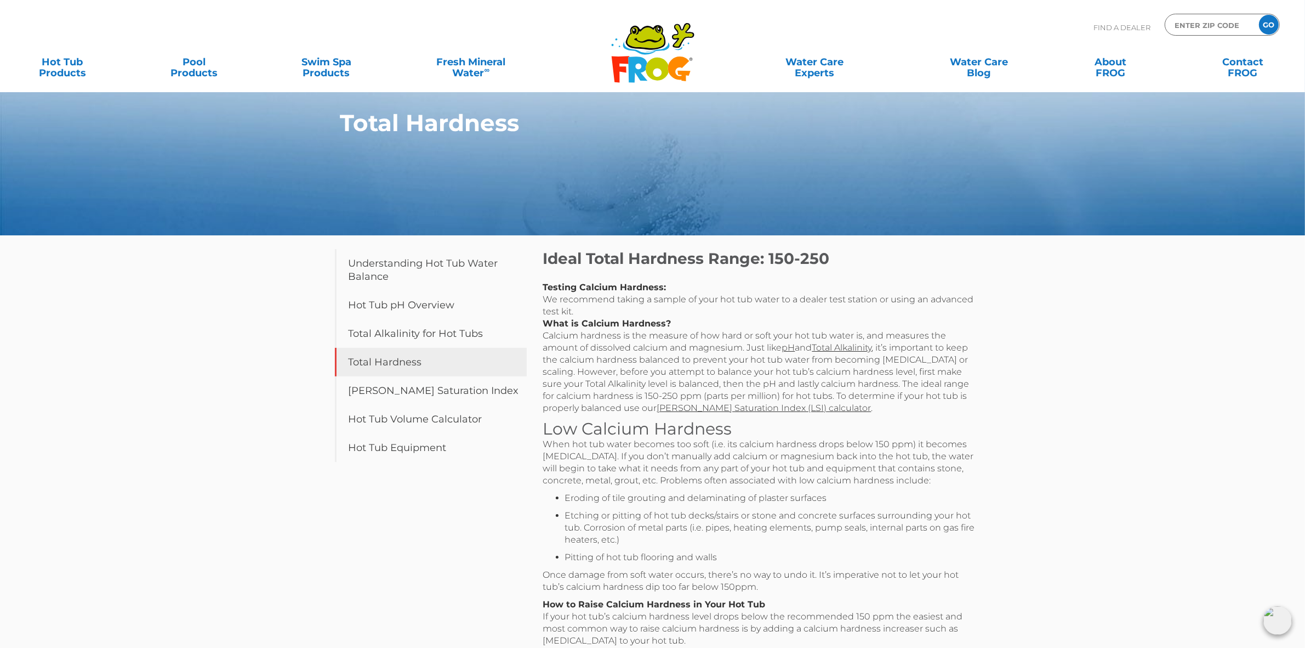
click at [648, 39] on icon at bounding box center [645, 37] width 37 height 22
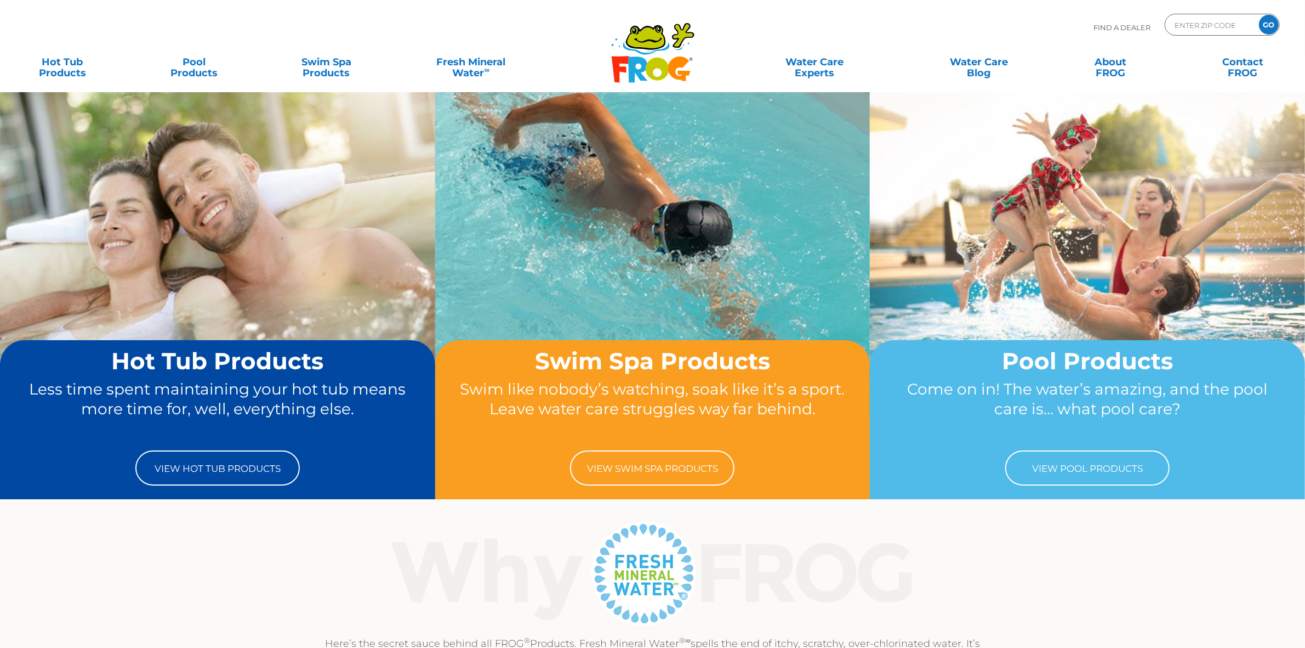
click at [1269, 25] on input "GO" at bounding box center [1269, 25] width 20 height 20
type input "ENTER ZIP CODE"
click at [1272, 23] on input "GO" at bounding box center [1269, 25] width 20 height 20
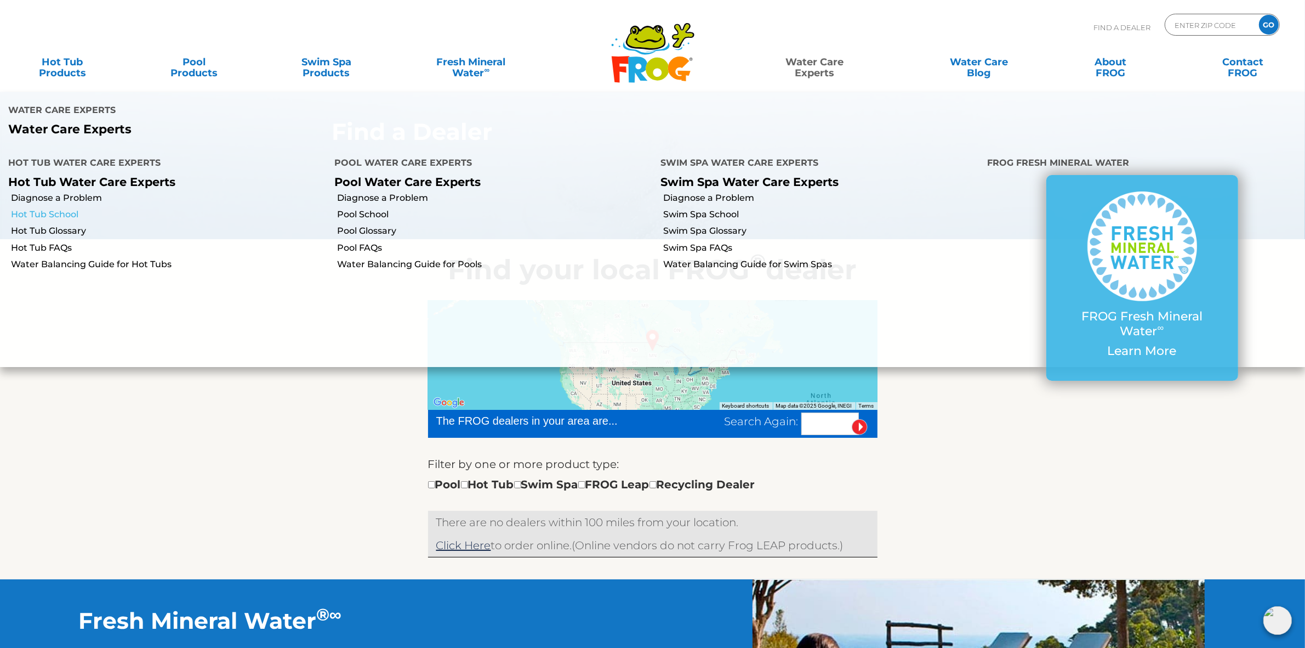
click at [59, 208] on link "Hot Tub School" at bounding box center [168, 214] width 315 height 12
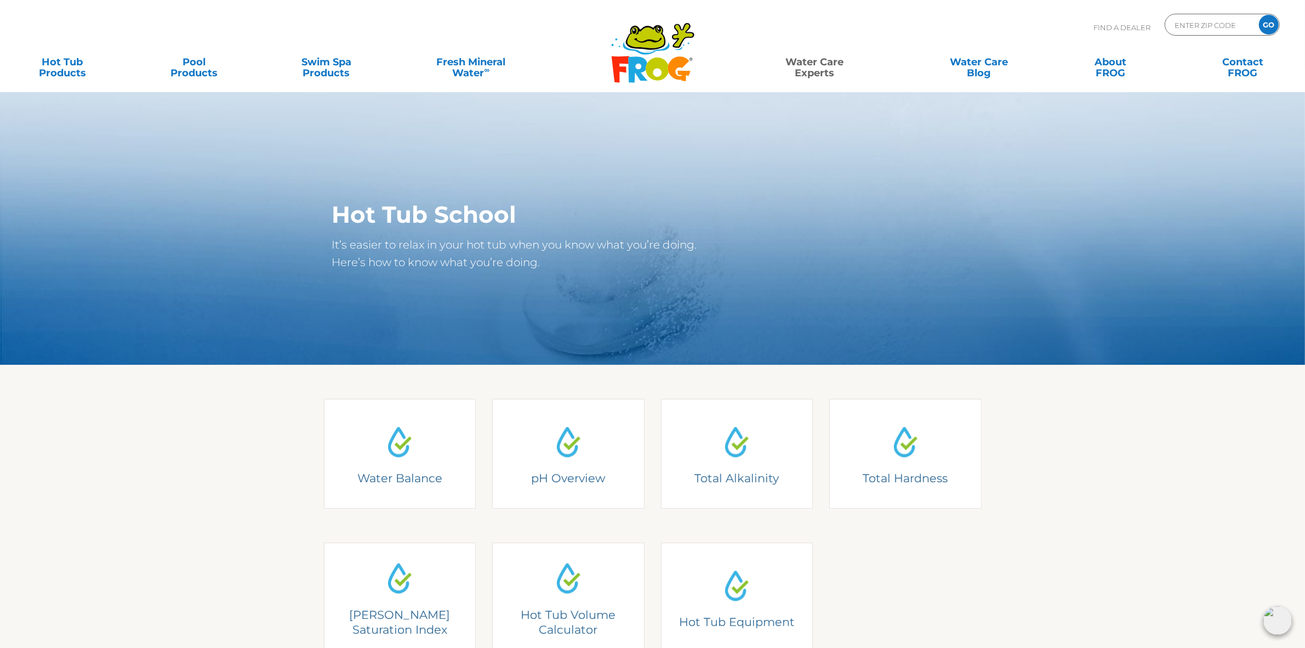
click at [651, 49] on icon at bounding box center [646, 37] width 40 height 25
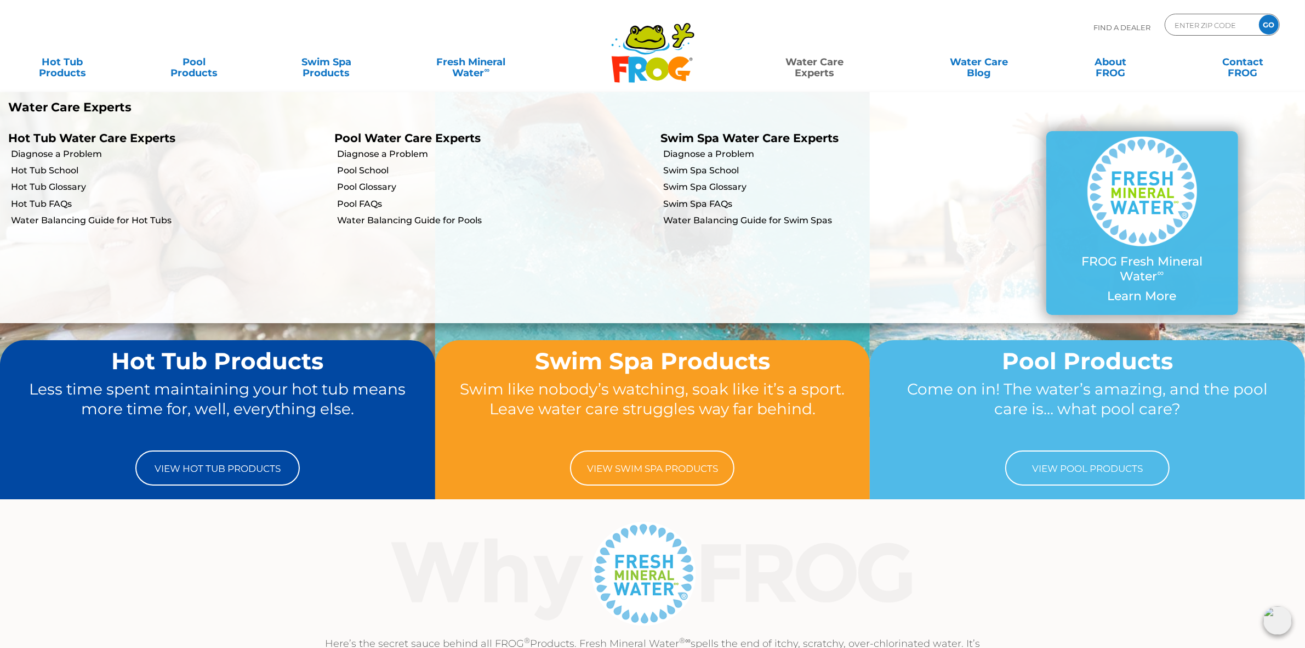
click at [80, 146] on li "Diagnose a Problem" at bounding box center [163, 153] width 326 height 16
click at [80, 154] on link "Diagnose a Problem" at bounding box center [168, 154] width 315 height 12
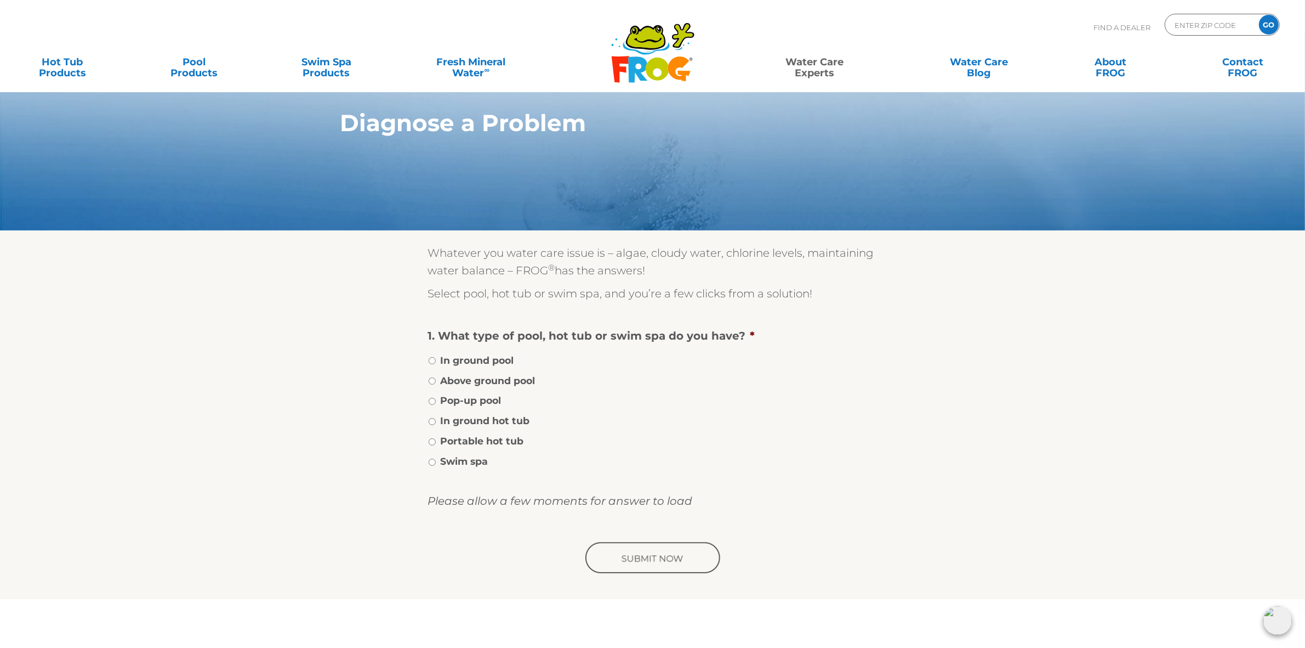
click at [459, 434] on label "Portable hot tub" at bounding box center [482, 441] width 83 height 14
click at [436, 438] on input "Portable hot tub" at bounding box center [432, 441] width 7 height 7
radio input "true"
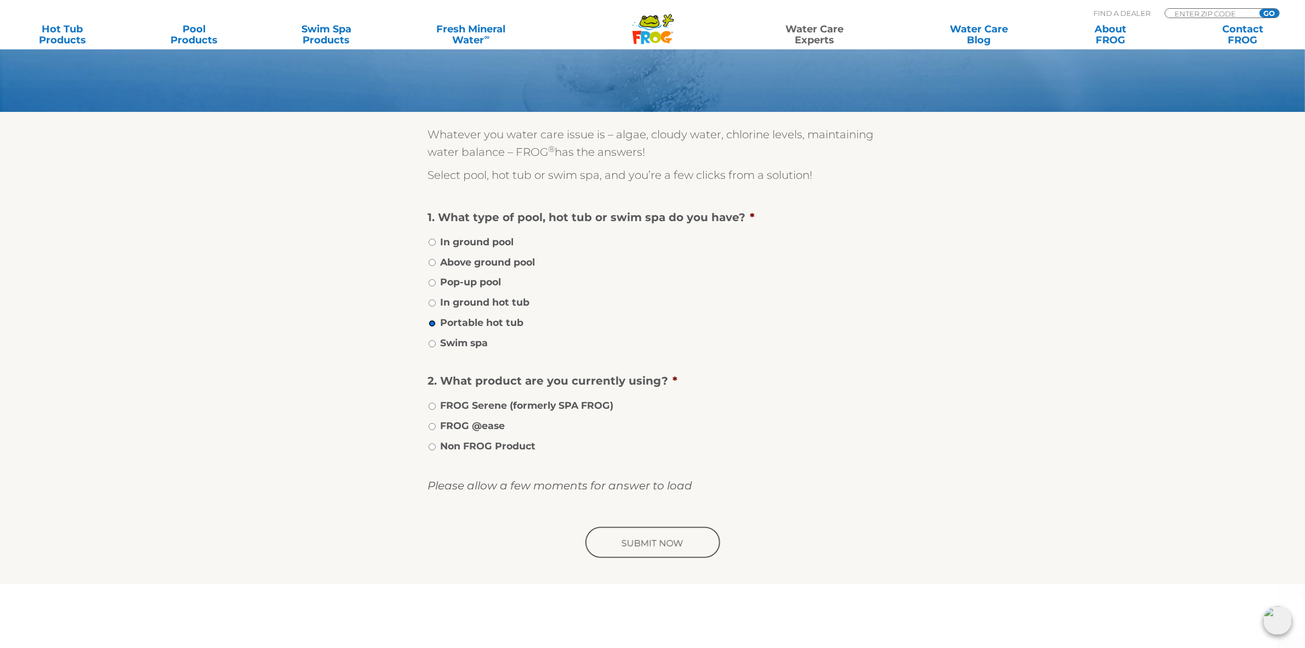
scroll to position [137, 0]
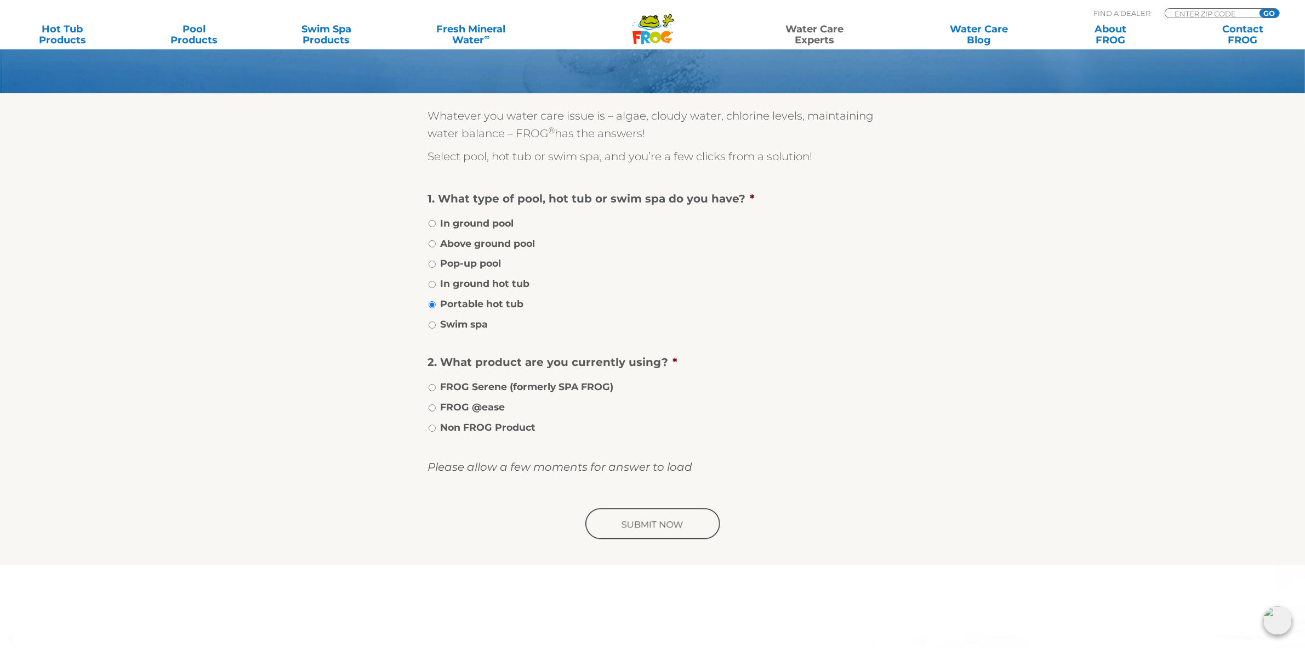
click at [542, 388] on label "FROG Serene (formerly SPA FROG)" at bounding box center [527, 386] width 173 height 14
click at [436, 388] on input "FROG Serene (formerly SPA FROG)" at bounding box center [432, 387] width 7 height 7
radio input "true"
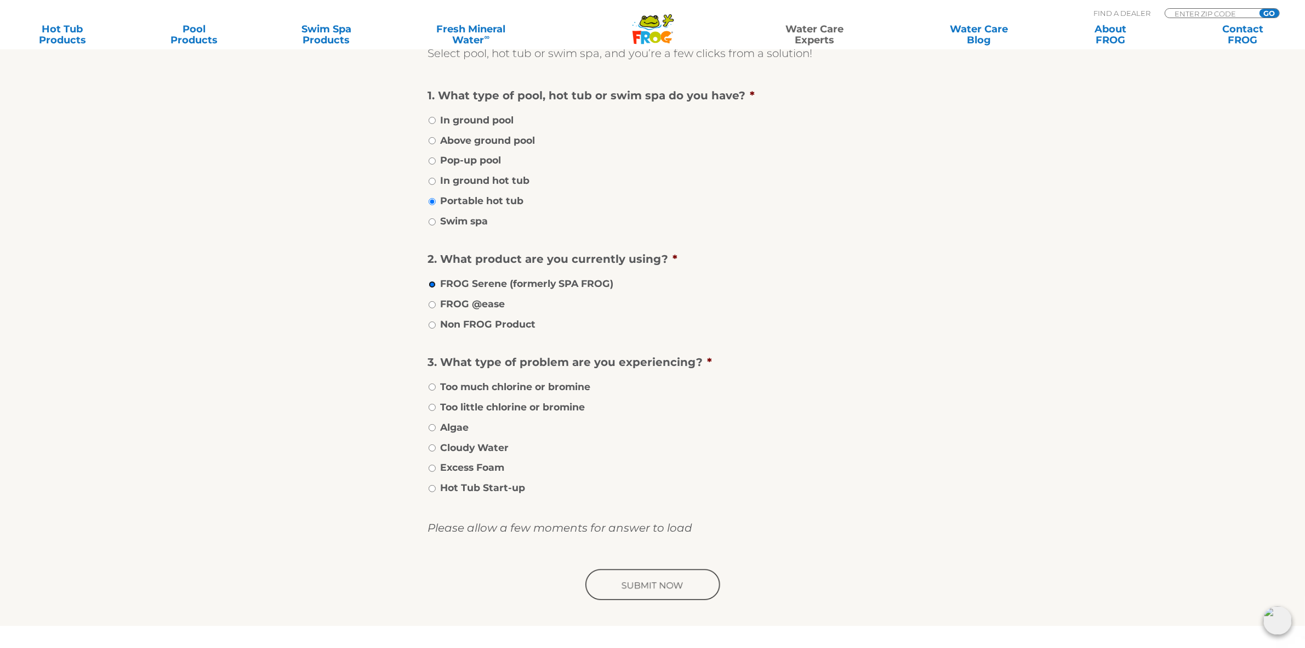
scroll to position [274, 0]
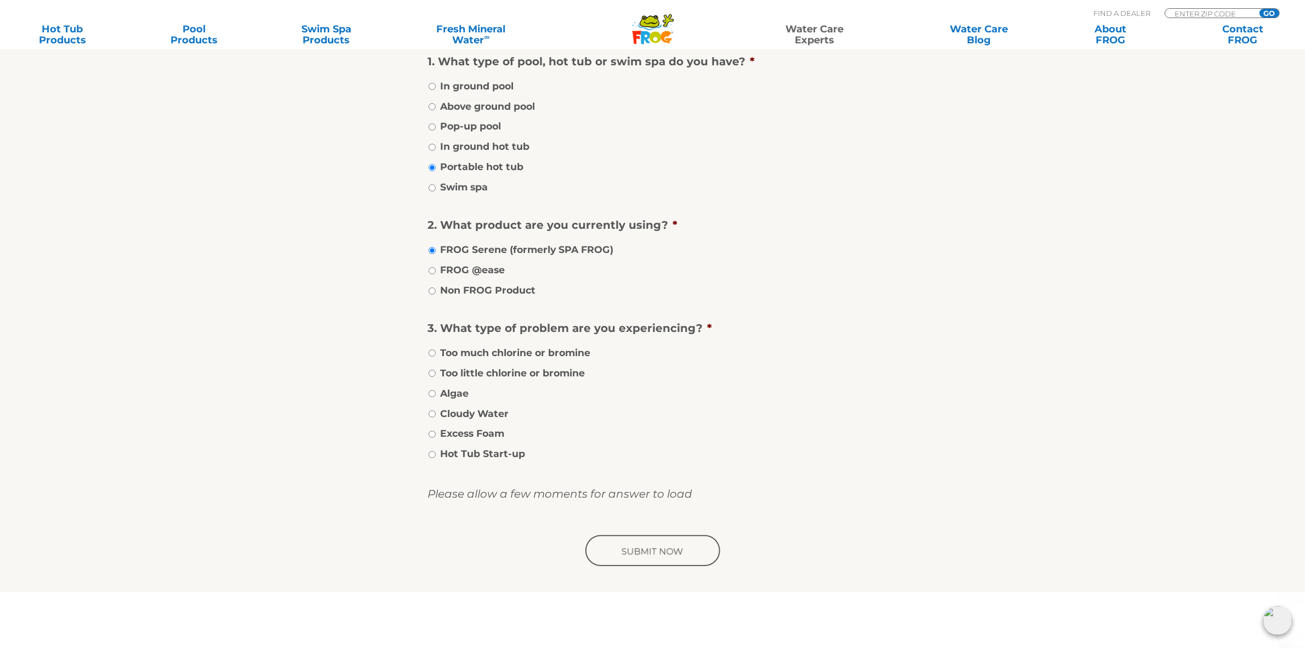
click at [494, 366] on label "Too little chlorine or bromine" at bounding box center [513, 373] width 145 height 14
click at [436, 370] on input "Too little chlorine or bromine" at bounding box center [432, 373] width 7 height 7
radio input "true"
click at [650, 541] on input "image" at bounding box center [652, 550] width 139 height 35
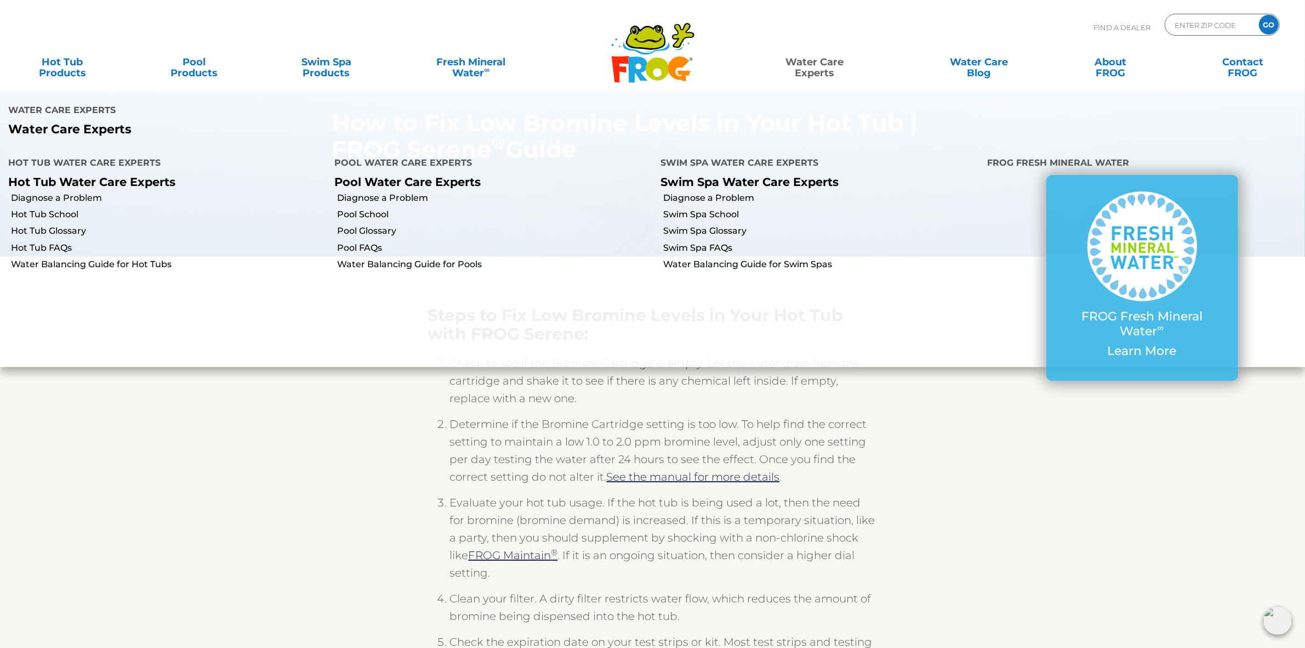
click at [976, 420] on div "Steps to Fix Low Bromine Levels in Your Hot Tub with FROG Serene: Check to see …" at bounding box center [653, 642] width 674 height 701
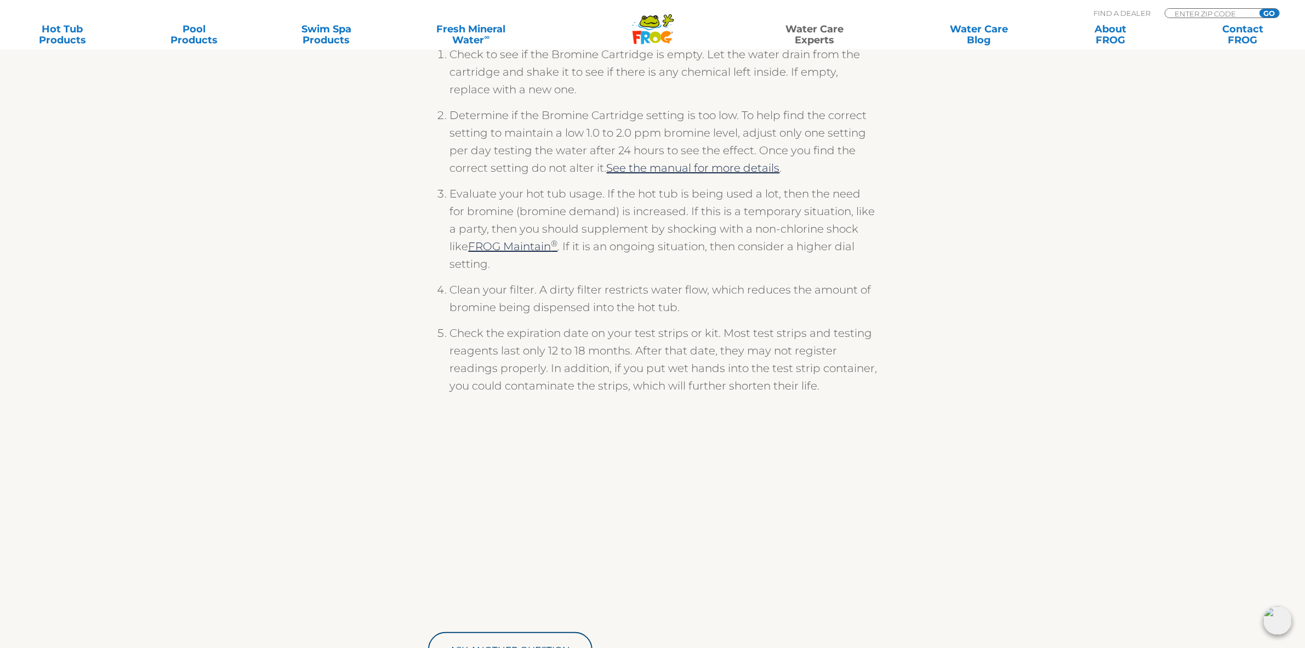
scroll to position [343, 0]
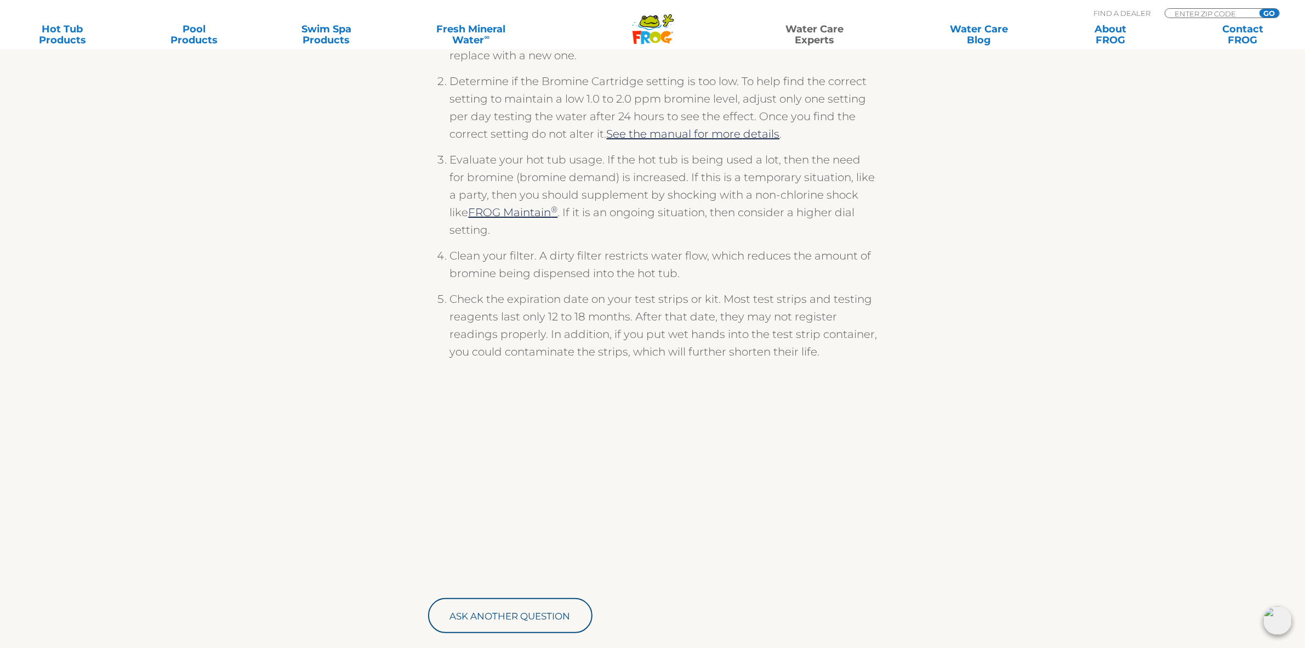
click at [957, 373] on div "Steps to Fix Low Bromine Levels in Your Hot Tub with FROG Serene: Check to see …" at bounding box center [653, 300] width 674 height 701
click at [952, 292] on div "Steps to Fix Low Bromine Levels in Your Hot Tub with FROG Serene: Check to see …" at bounding box center [653, 300] width 674 height 701
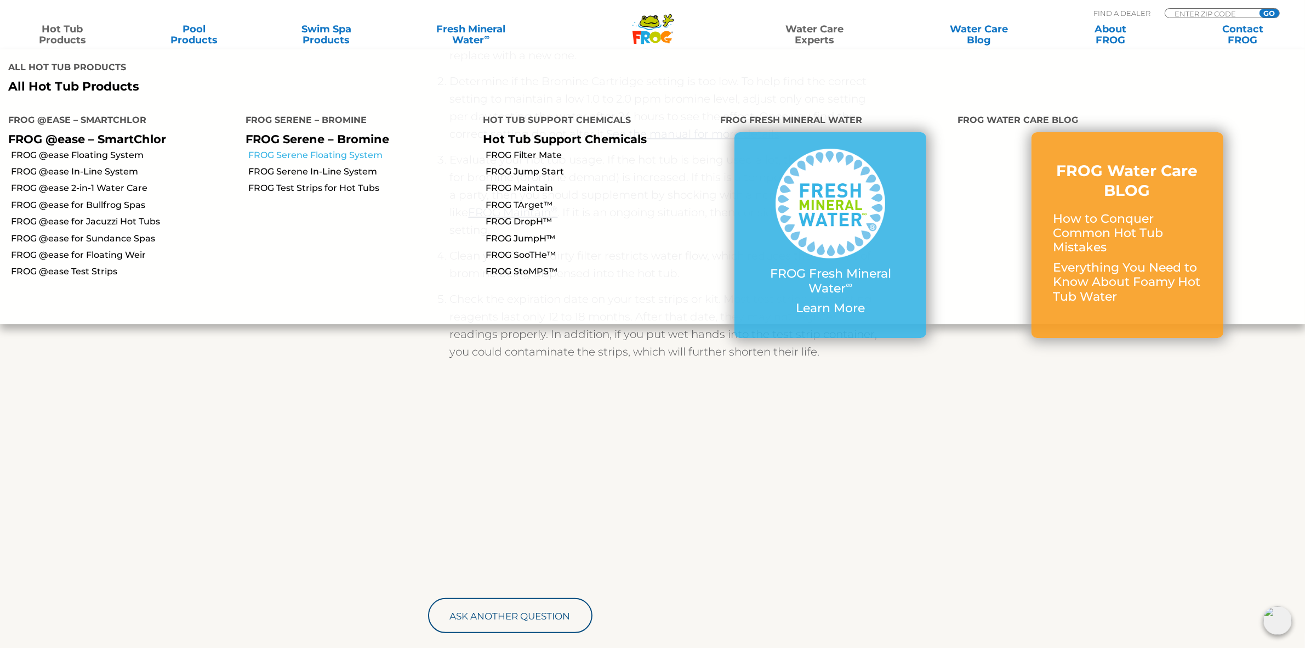
click at [355, 149] on link "FROG Serene Floating System" at bounding box center [361, 155] width 226 height 12
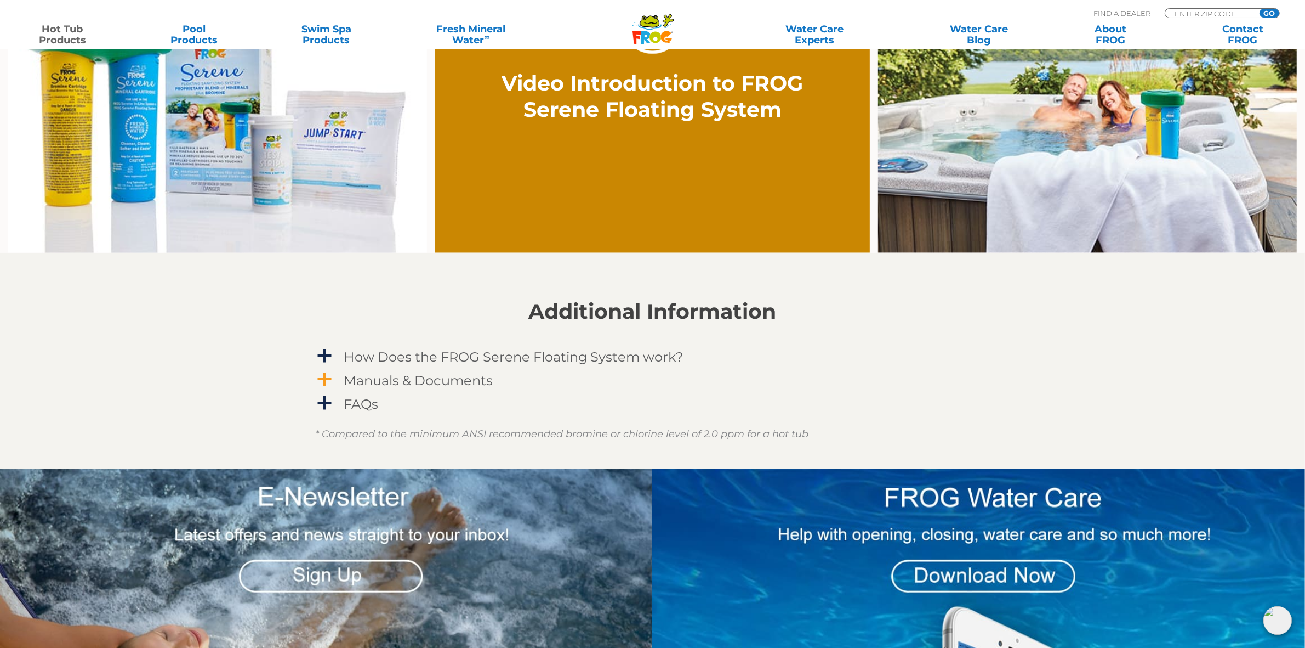
scroll to position [891, 0]
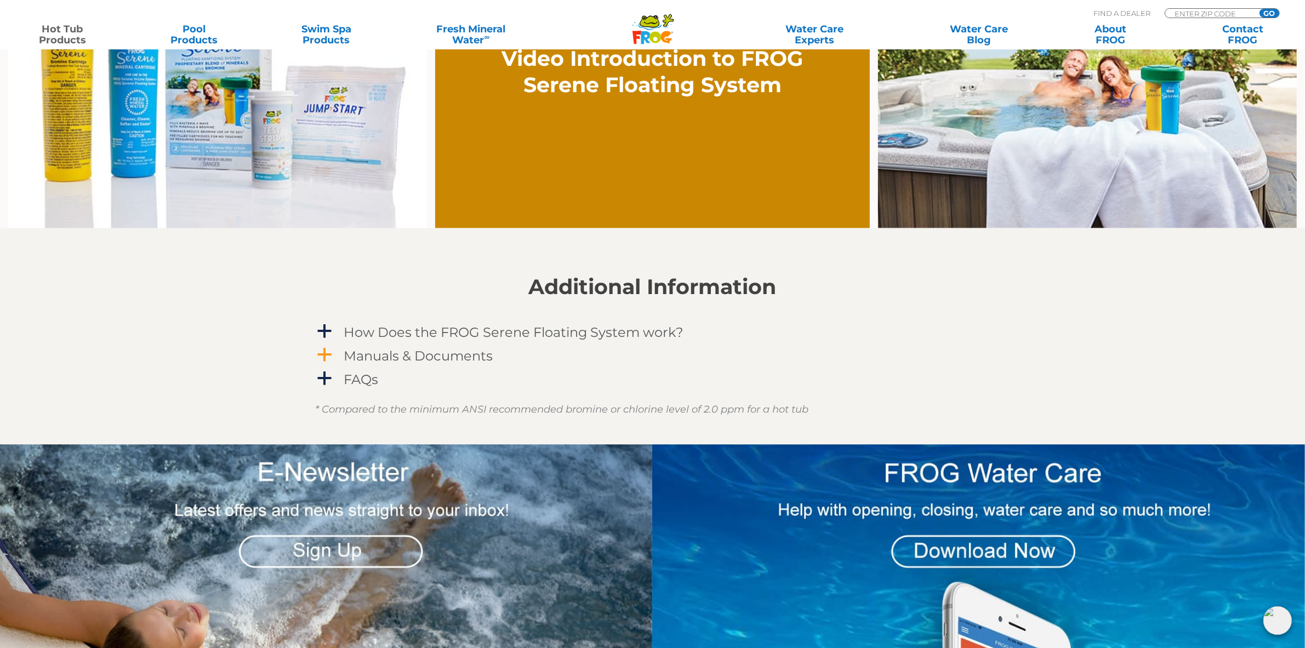
click at [446, 355] on h4 "Manuals & Documents" at bounding box center [418, 355] width 149 height 15
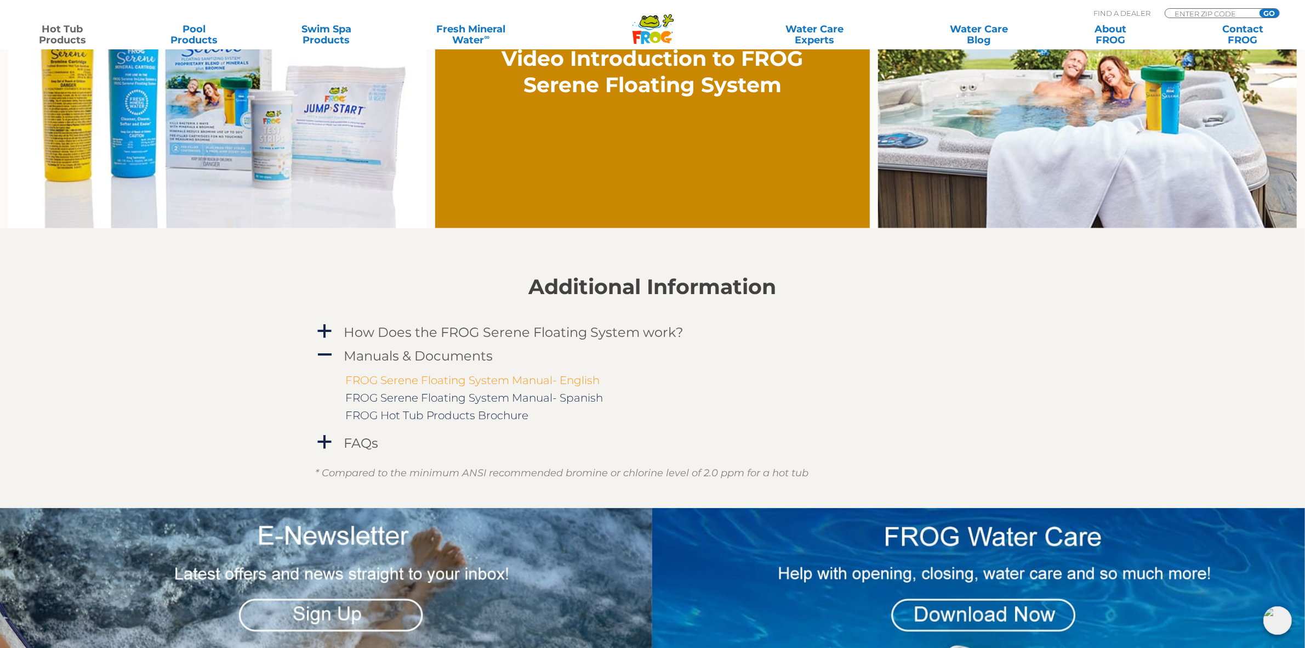
click at [483, 376] on link "FROG Serene Floating System Manual- English" at bounding box center [473, 379] width 254 height 13
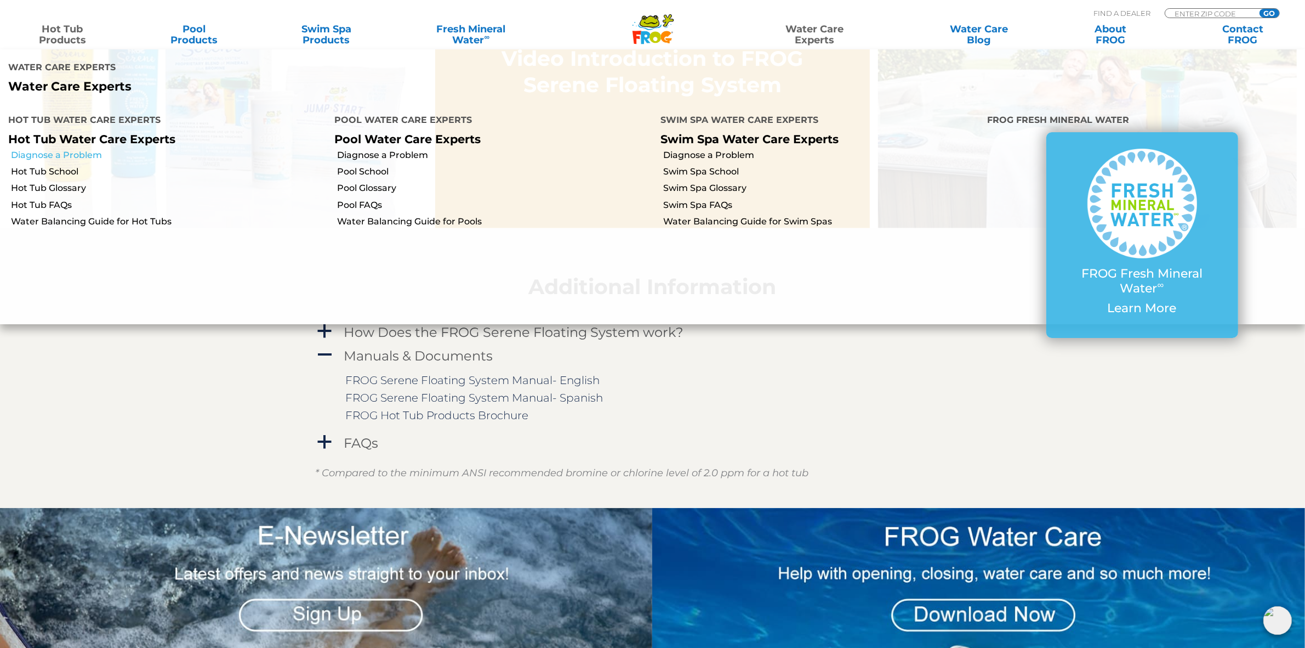
click at [61, 149] on link "Diagnose a Problem" at bounding box center [168, 155] width 315 height 12
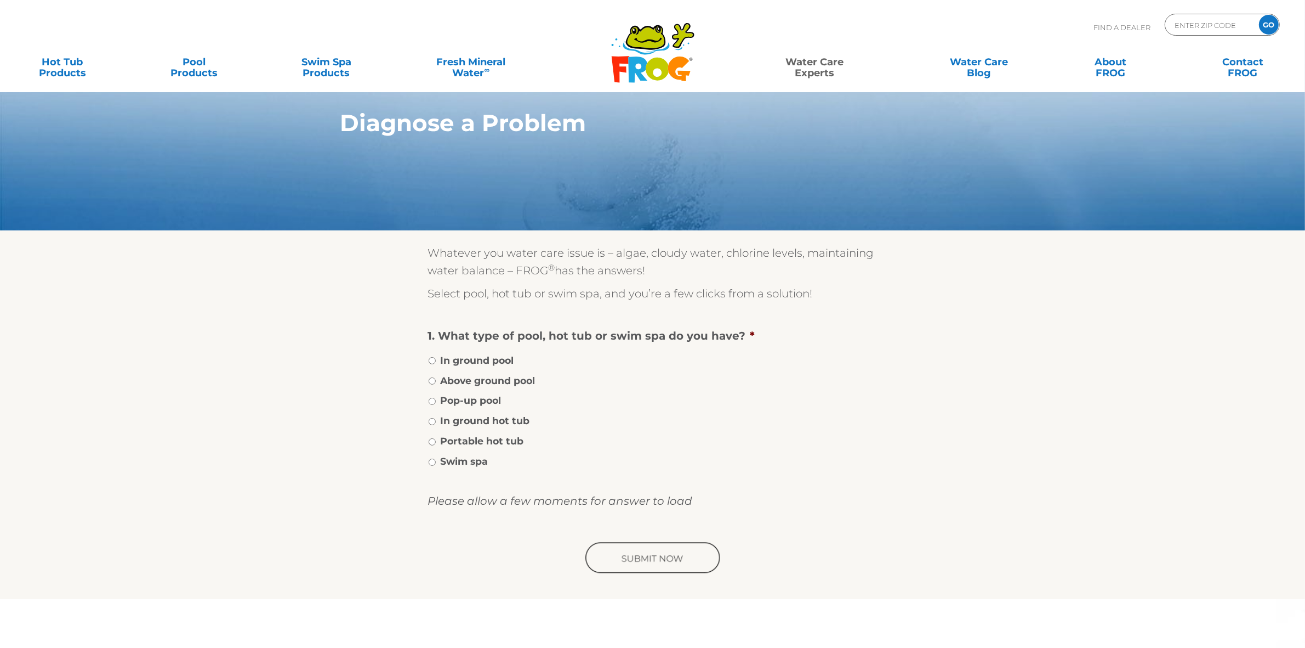
click at [479, 434] on label "Portable hot tub" at bounding box center [482, 441] width 83 height 14
click at [436, 438] on input "Portable hot tub" at bounding box center [432, 441] width 7 height 7
radio input "true"
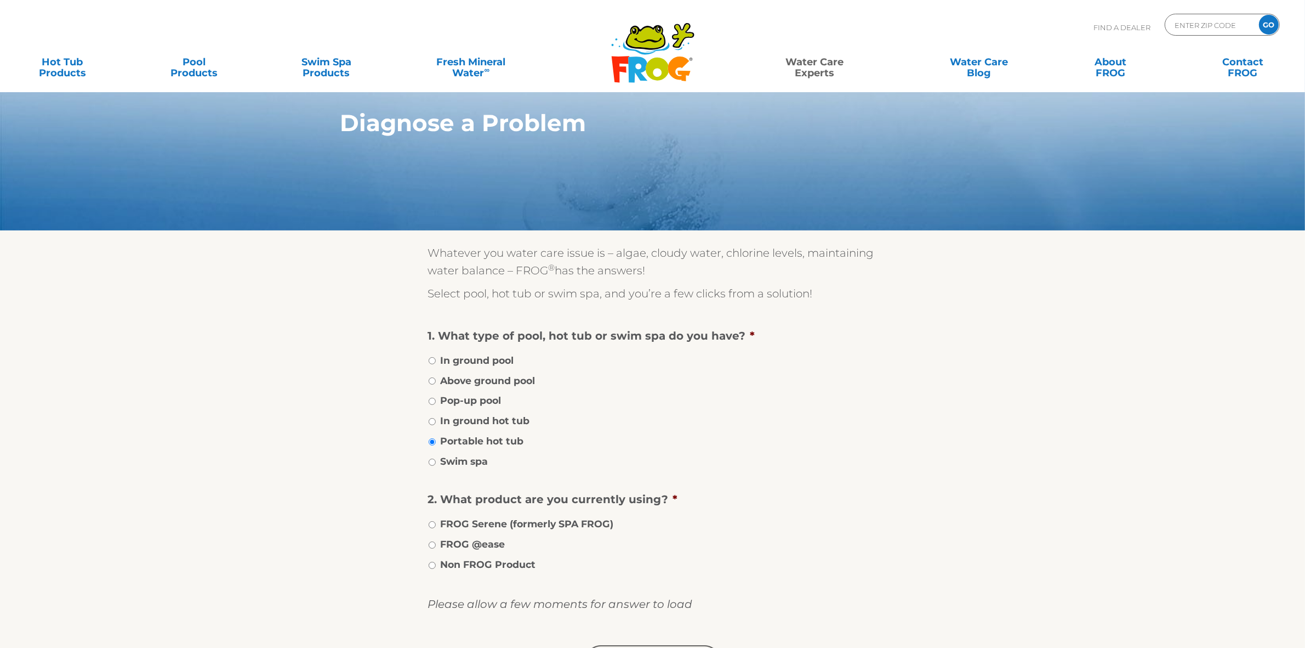
click at [549, 519] on label "FROG Serene (formerly SPA FROG)" at bounding box center [527, 523] width 173 height 14
click at [436, 521] on input "FROG Serene (formerly SPA FROG)" at bounding box center [432, 524] width 7 height 7
radio input "true"
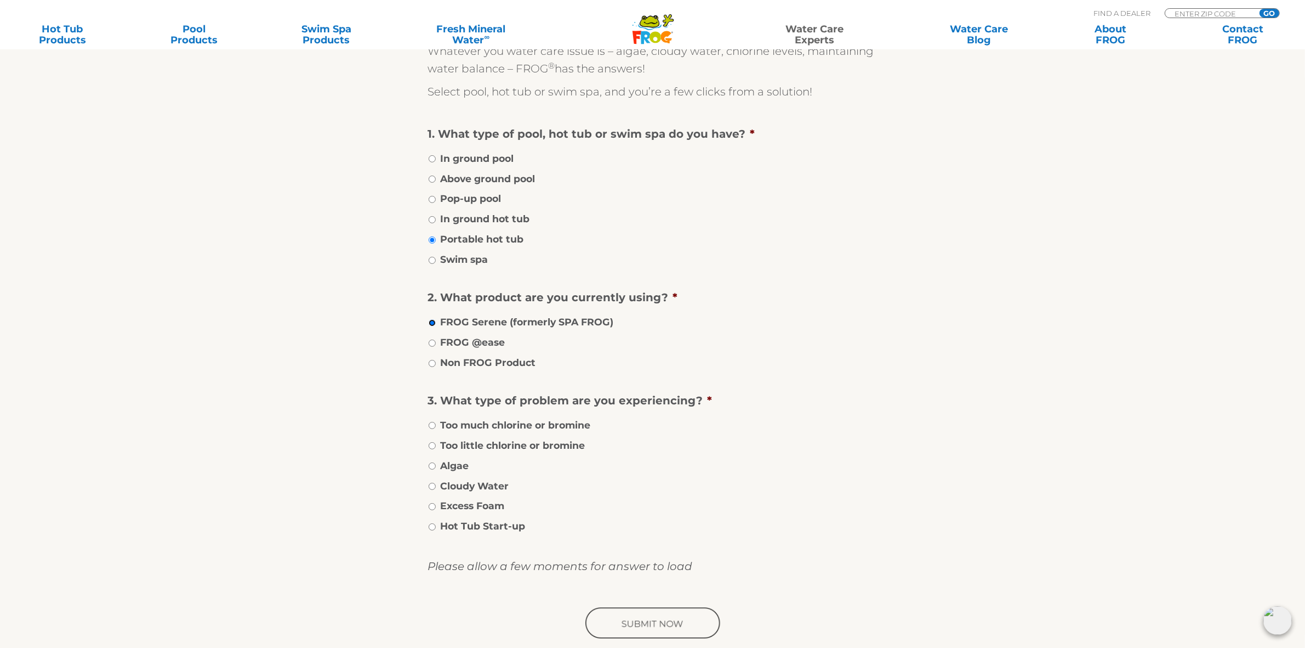
scroll to position [206, 0]
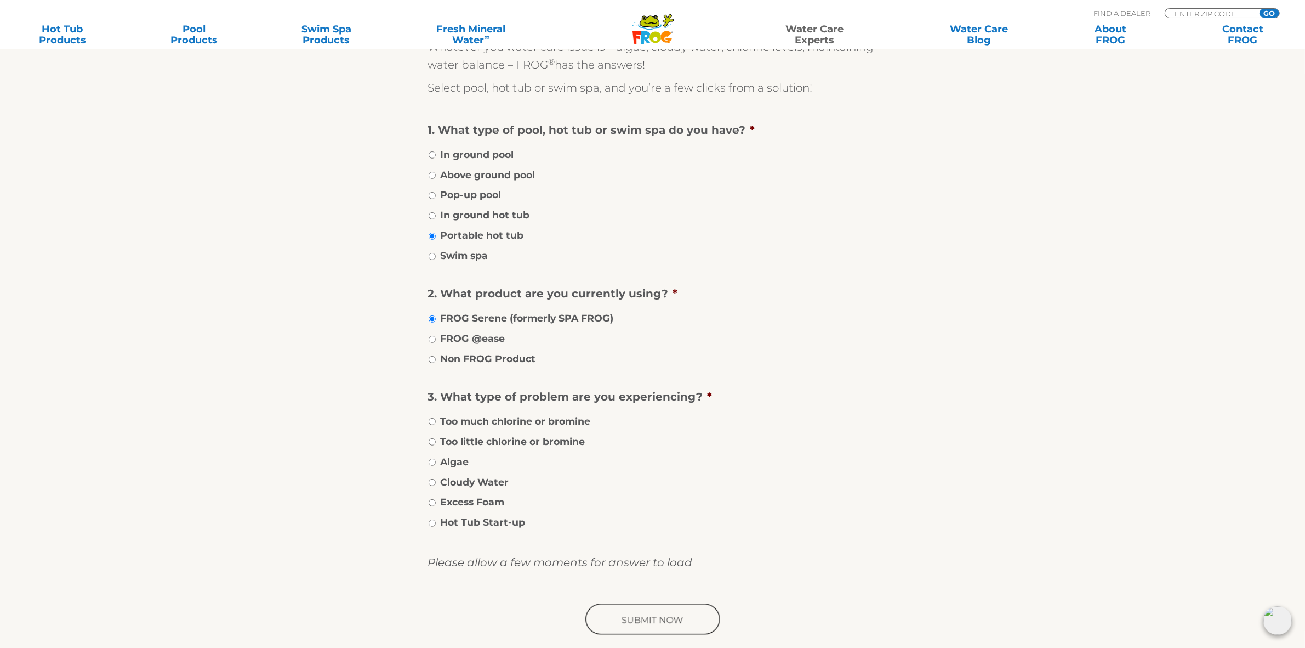
click at [532, 416] on label "Too much chlorine or bromine" at bounding box center [516, 421] width 150 height 14
click at [436, 418] on input "Too much chlorine or bromine" at bounding box center [432, 421] width 7 height 7
radio input "true"
click at [533, 440] on label "Too little chlorine or bromine" at bounding box center [513, 441] width 145 height 14
click at [436, 440] on input "Too little chlorine or bromine" at bounding box center [432, 441] width 7 height 7
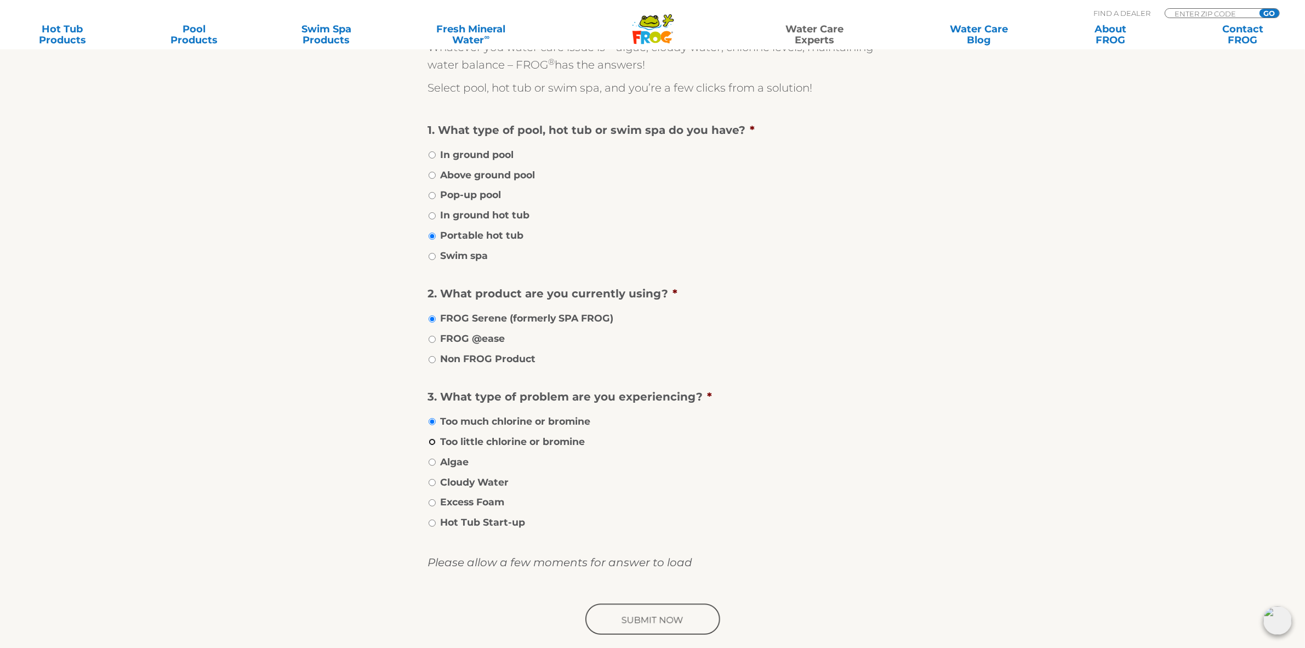
radio input "true"
click at [652, 612] on input "image" at bounding box center [652, 619] width 139 height 35
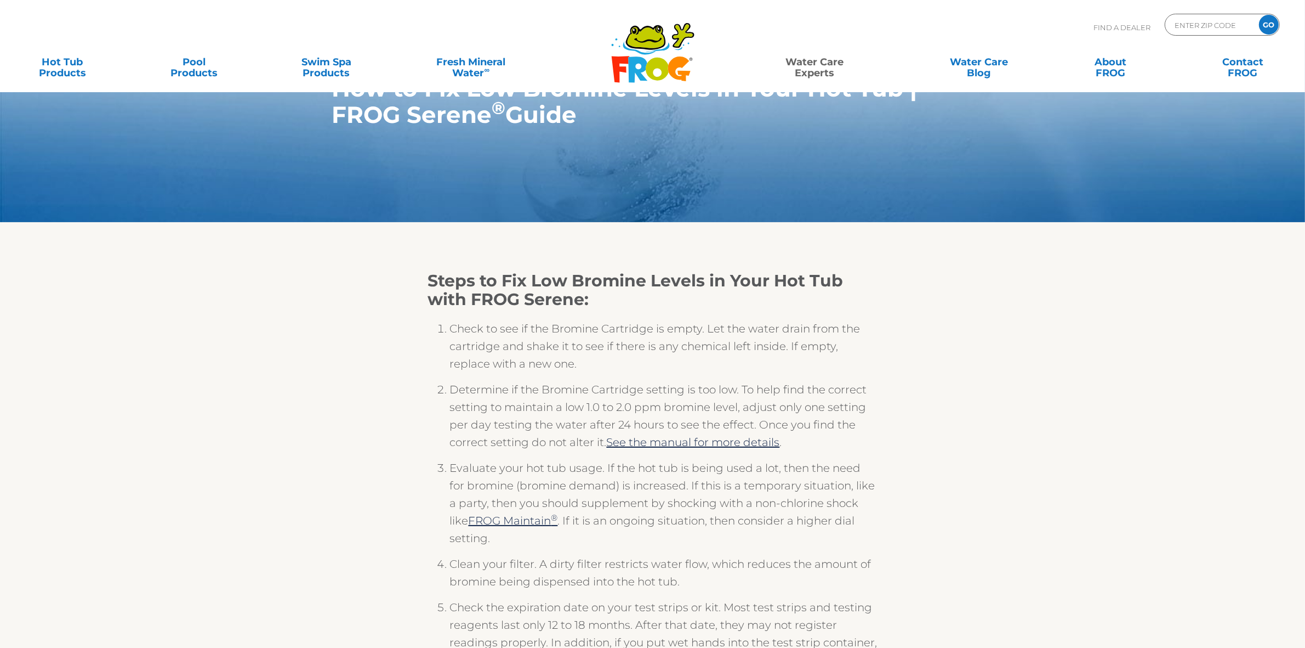
scroll to position [69, 0]
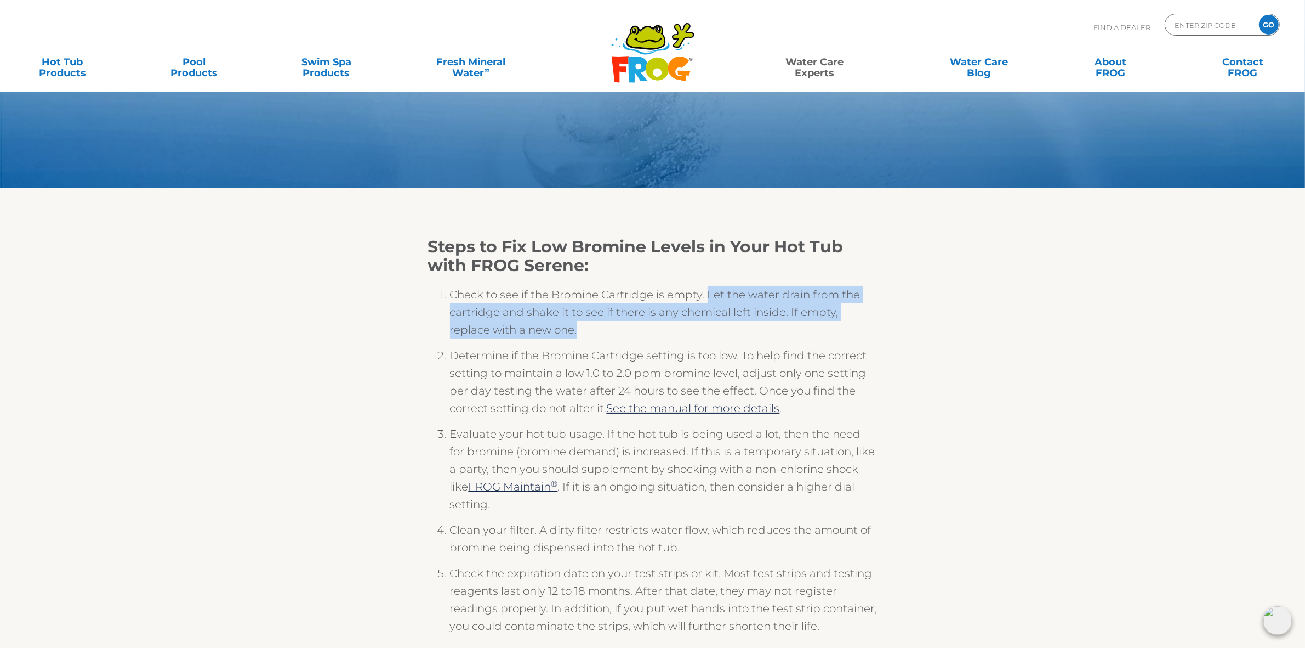
drag, startPoint x: 709, startPoint y: 292, endPoint x: 747, endPoint y: 322, distance: 48.4
click at [747, 322] on li "Check to see if the Bromine Cartridge is empty. Let the water drain from the ca…" at bounding box center [664, 316] width 428 height 61
copy li "Let the water drain from the cartridge and shake it to see if there is any chem…"
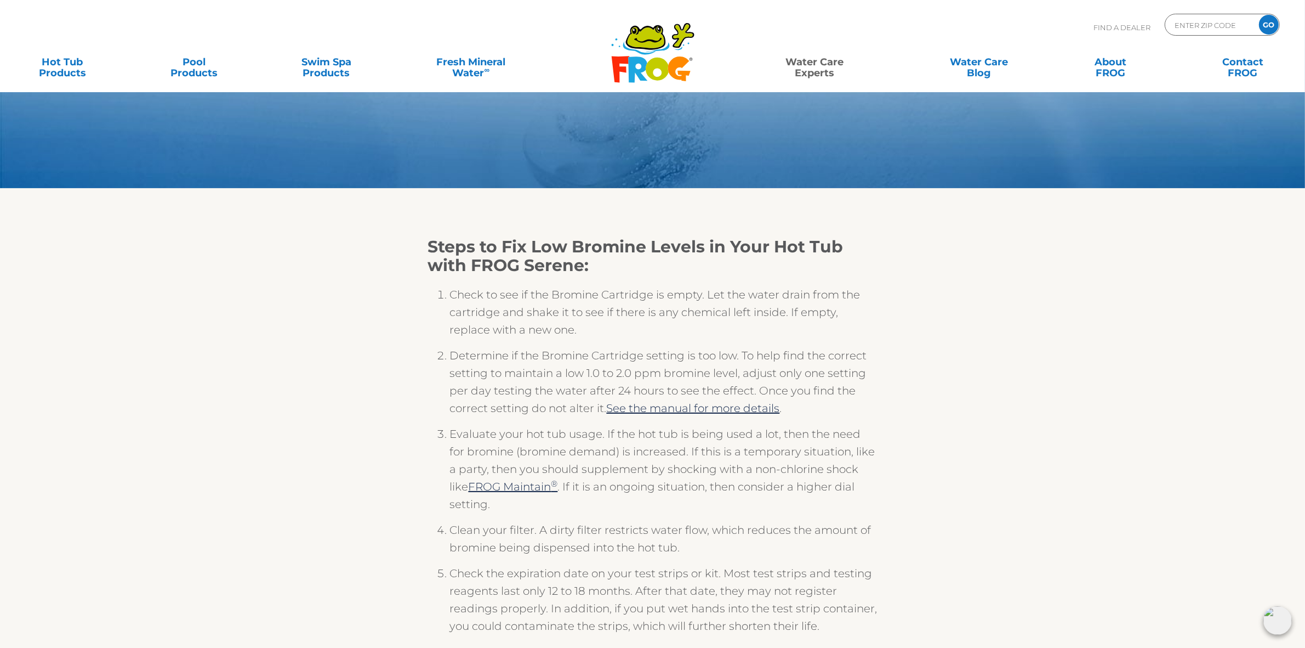
click at [240, 321] on section "Steps to Fix Low Bromine Levels in Your Hot Tub with FROG Serene: Check to see …" at bounding box center [652, 556] width 1305 height 736
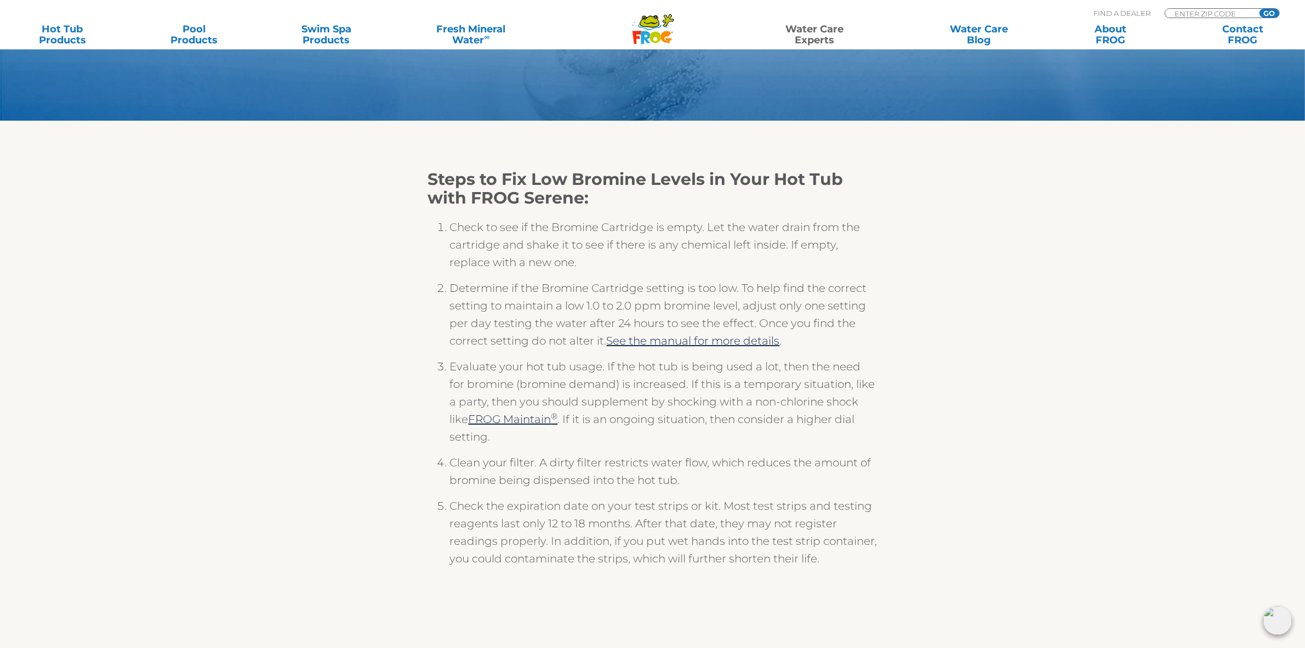
scroll to position [206, 0]
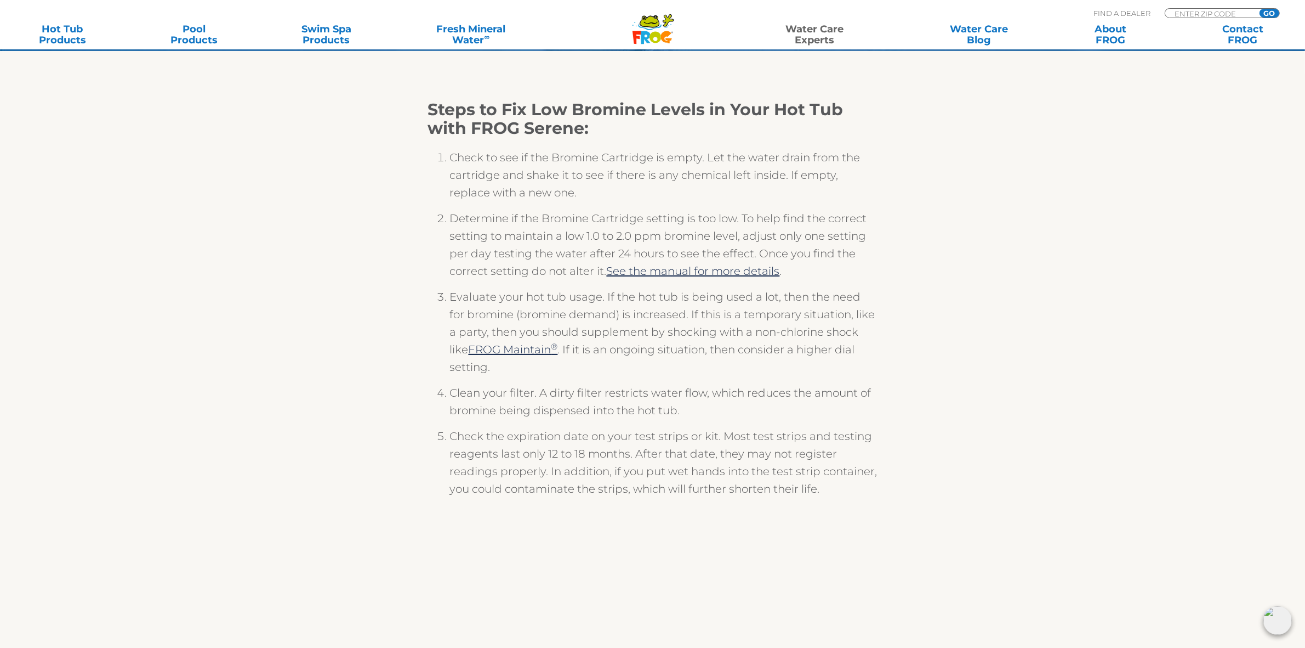
click at [1013, 233] on section "Steps to Fix Low Bromine Levels in Your Hot Tub with FROG Serene: Check to see …" at bounding box center [652, 419] width 1305 height 736
click at [662, 25] on icon ".st130{clip-path:url(#SVGID_2_);fill-rule:evenodd;clip-rule:evenodd;fill:#C3CC0…" at bounding box center [653, 29] width 42 height 31
